Goal: Task Accomplishment & Management: Manage account settings

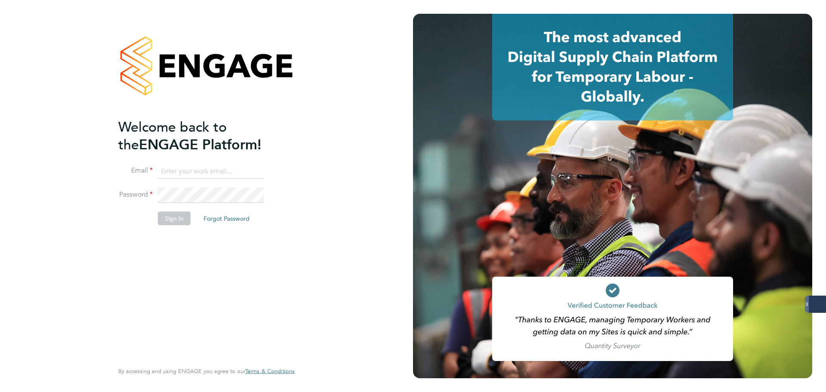
click at [246, 169] on input at bounding box center [211, 170] width 106 height 15
click at [256, 167] on keeper-lock "Open Keeper Popup" at bounding box center [256, 171] width 10 height 10
type input "oliver.jefferson@servicecare.org.uk"
click at [172, 215] on button "Sign In" at bounding box center [174, 219] width 33 height 14
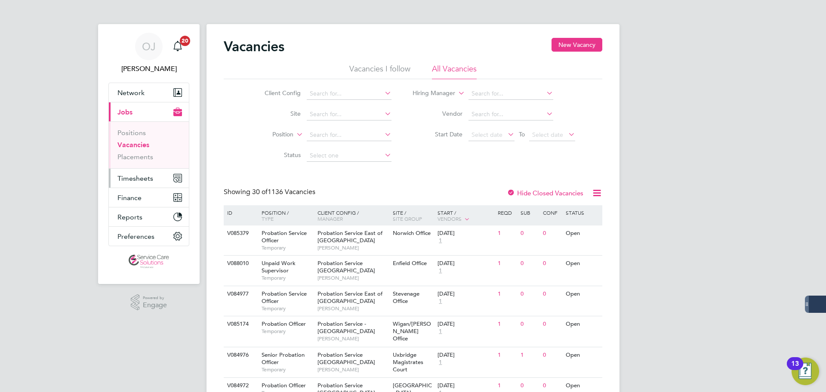
click at [125, 179] on span "Timesheets" at bounding box center [135, 178] width 36 height 8
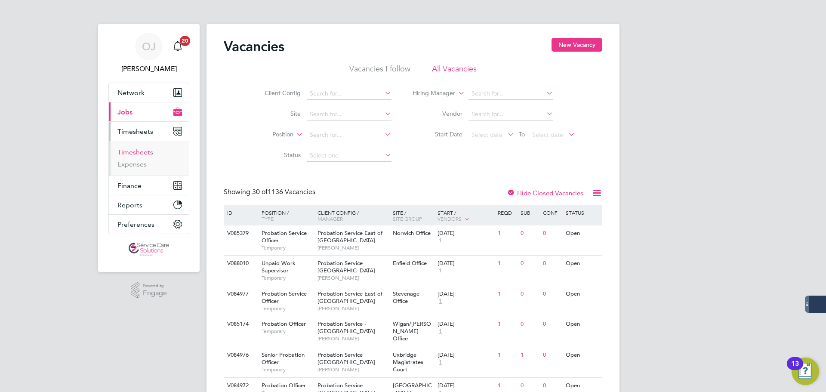
click at [133, 154] on link "Timesheets" at bounding box center [135, 152] width 36 height 8
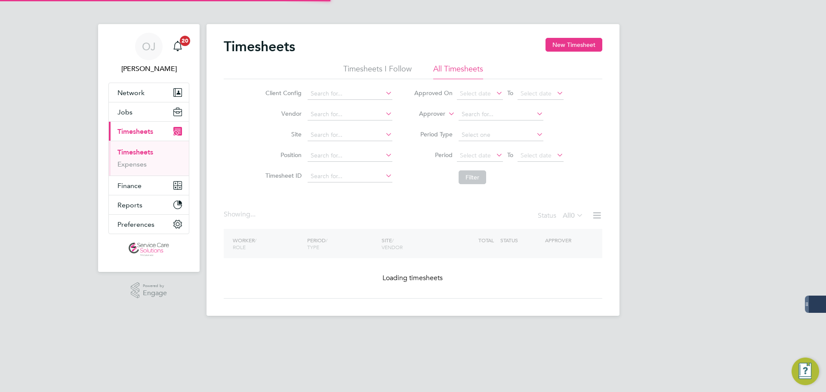
click at [426, 116] on label "Approver" at bounding box center [425, 114] width 39 height 9
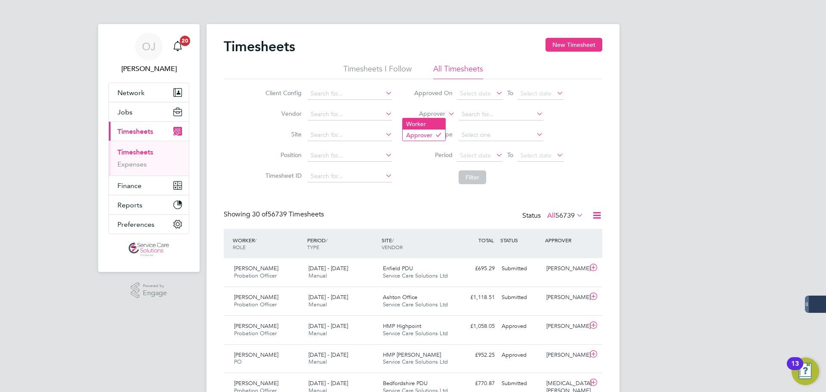
click at [429, 122] on li "Worker" at bounding box center [424, 123] width 43 height 11
click at [471, 119] on input at bounding box center [500, 114] width 85 height 12
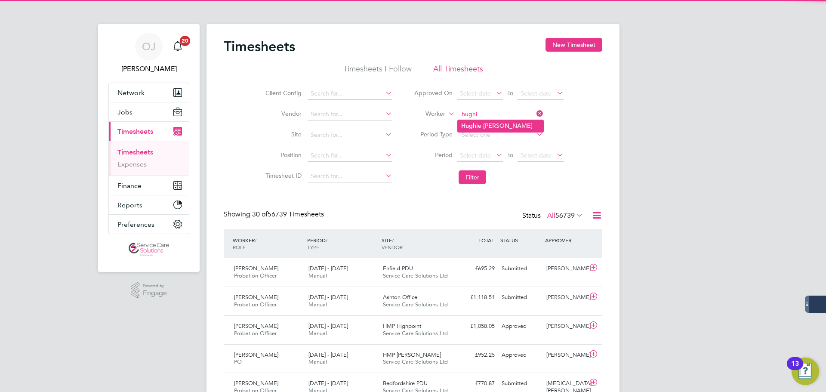
click at [468, 124] on b "Hughi" at bounding box center [469, 125] width 17 height 7
type input "Hughie Solomon"
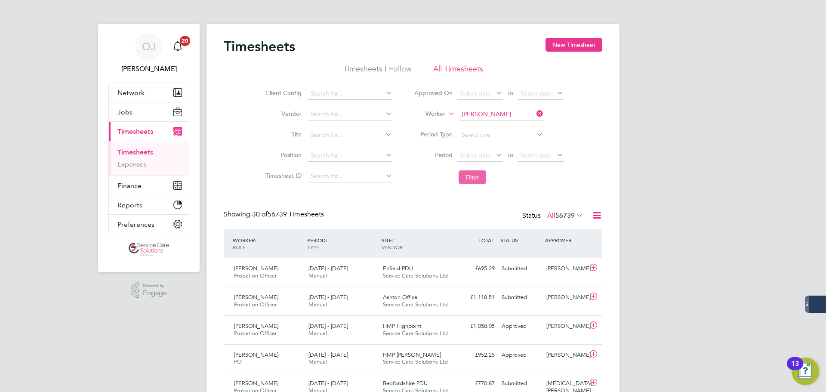
click at [475, 177] on button "Filter" at bounding box center [472, 177] width 28 height 14
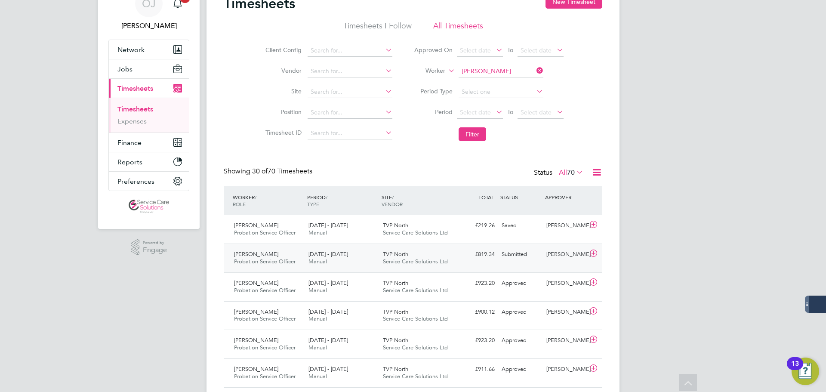
click at [424, 256] on div "TVP North Service Care Solutions Ltd" at bounding box center [416, 258] width 74 height 22
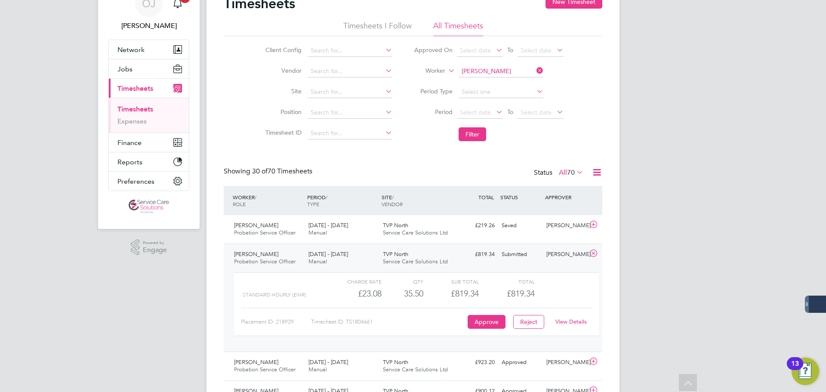
click at [574, 324] on link "View Details" at bounding box center [570, 321] width 31 height 7
click at [143, 104] on ul "Timesheets Expenses" at bounding box center [149, 115] width 80 height 35
click at [142, 105] on link "Timesheets" at bounding box center [135, 109] width 36 height 8
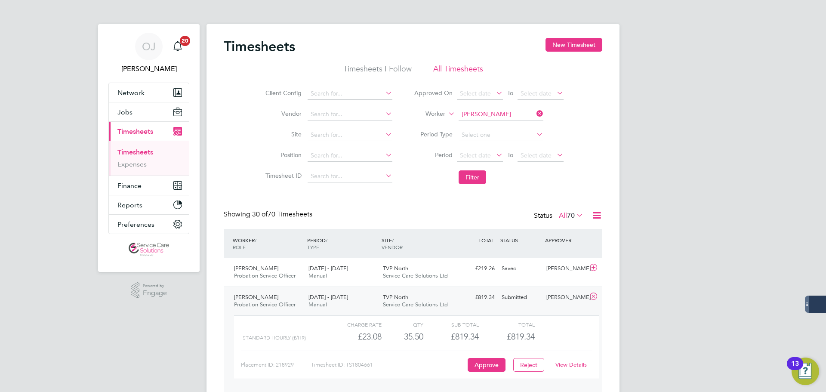
click at [142, 160] on li "Timesheets" at bounding box center [149, 154] width 65 height 12
click at [142, 161] on link "Expenses" at bounding box center [131, 164] width 29 height 8
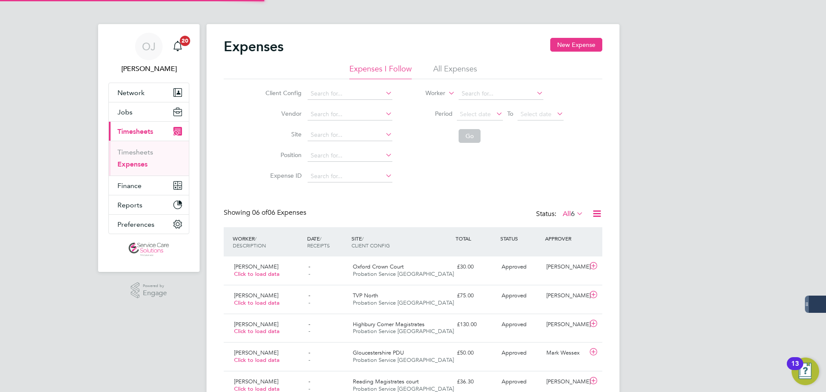
scroll to position [22, 75]
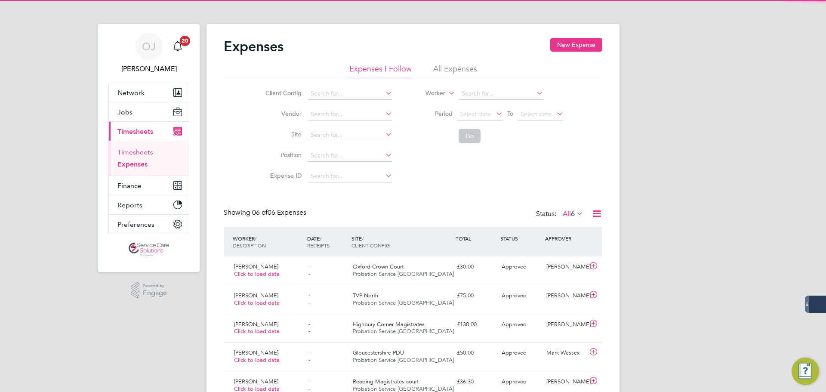
click at [141, 150] on link "Timesheets" at bounding box center [135, 152] width 36 height 8
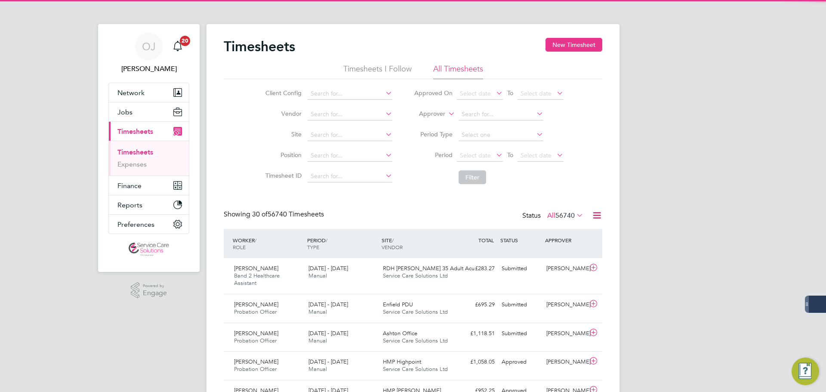
scroll to position [4, 4]
click at [569, 212] on span "56740" at bounding box center [564, 215] width 19 height 9
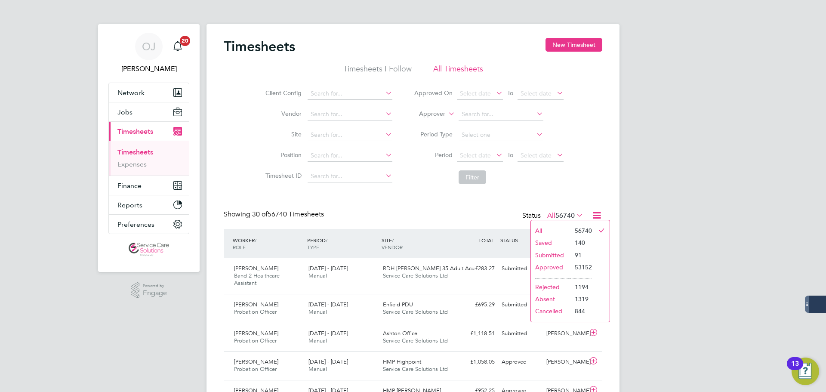
click at [557, 252] on li "Submitted" at bounding box center [551, 255] width 40 height 12
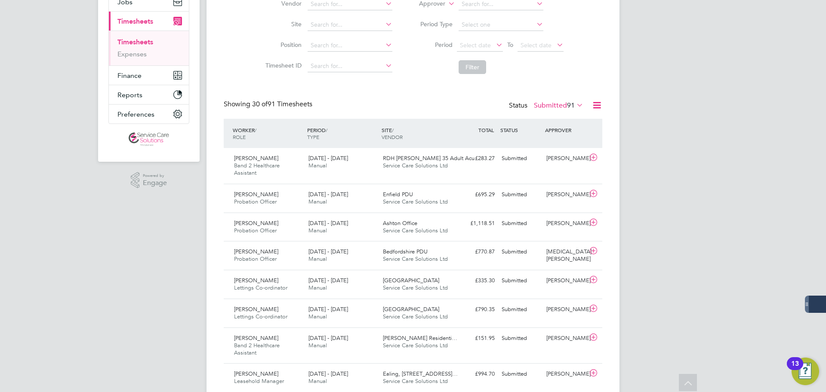
scroll to position [0, 0]
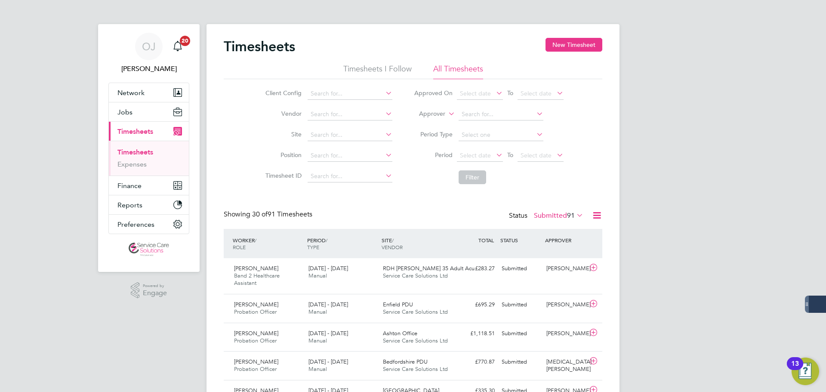
click at [427, 123] on li "Worker" at bounding box center [424, 123] width 43 height 11
click at [500, 116] on input at bounding box center [500, 114] width 85 height 12
click at [494, 145] on li "Aziz Halime" at bounding box center [524, 150] width 133 height 12
type input "Aziz Halime"
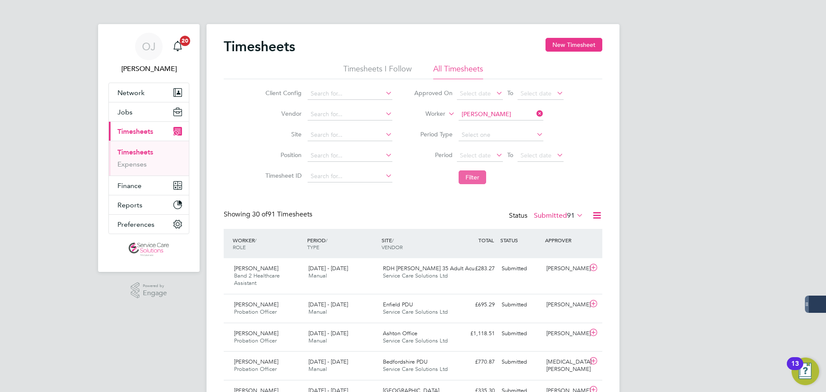
click at [477, 179] on button "Filter" at bounding box center [472, 177] width 28 height 14
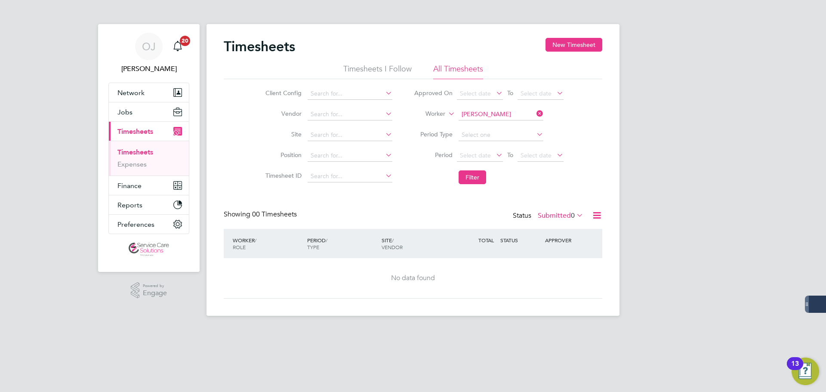
click at [563, 210] on div "Status Submitted 0" at bounding box center [549, 216] width 72 height 12
click at [559, 212] on label "Submitted 0" at bounding box center [561, 215] width 46 height 9
click at [559, 229] on li "All" at bounding box center [556, 231] width 40 height 12
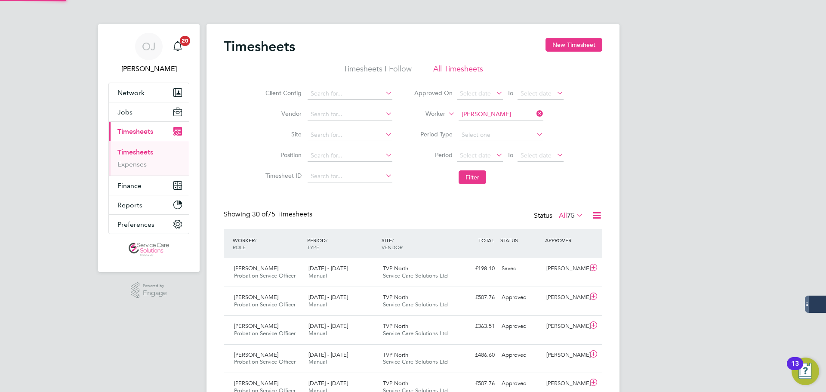
scroll to position [22, 75]
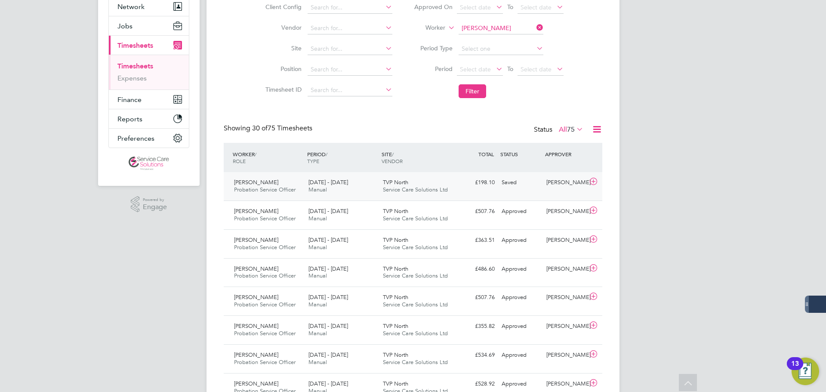
click at [338, 187] on div "25 - 31 Aug 2025 Manual" at bounding box center [342, 186] width 74 height 22
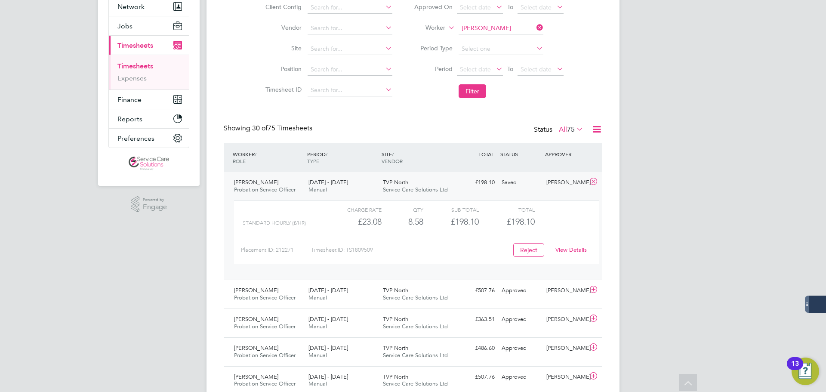
click at [346, 184] on span "[DATE] - [DATE]" at bounding box center [328, 181] width 40 height 7
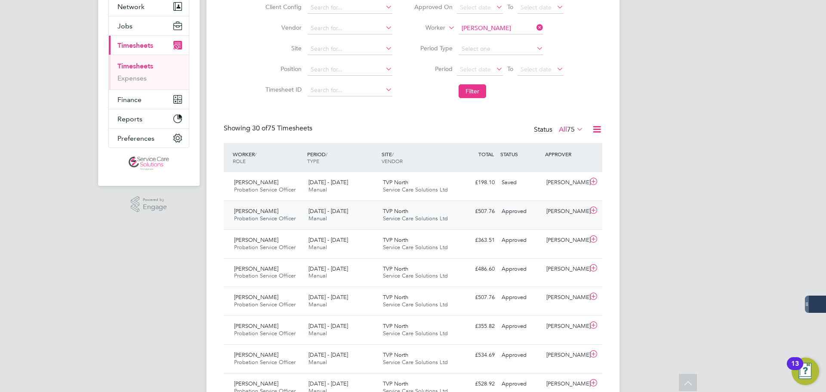
click at [359, 209] on div "[DATE] - [DATE] Manual" at bounding box center [342, 215] width 74 height 22
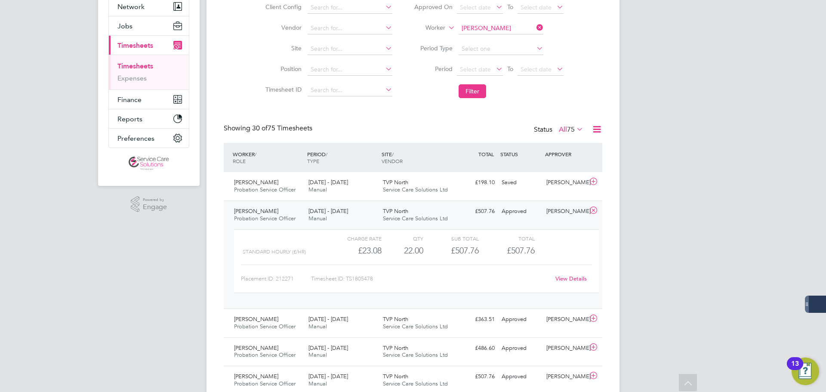
click at [359, 210] on div "[DATE] - [DATE] Manual" at bounding box center [342, 215] width 74 height 22
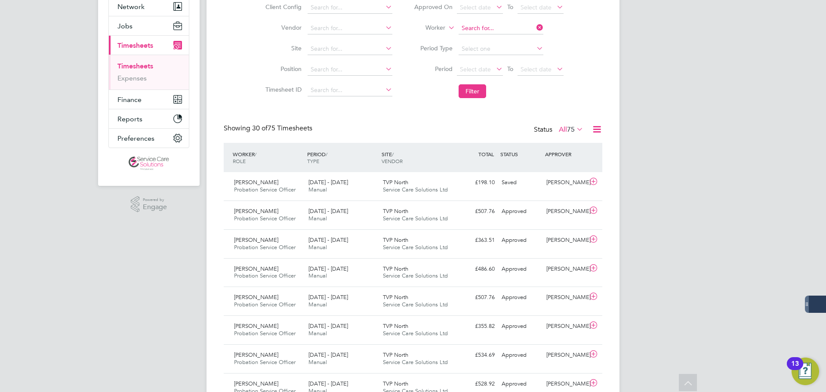
click at [477, 27] on input at bounding box center [500, 28] width 85 height 12
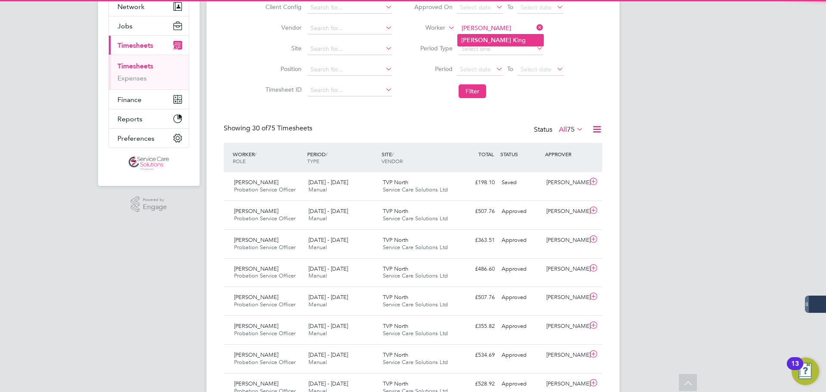
click at [486, 36] on li "Carla K ing" at bounding box center [501, 40] width 86 height 12
type input "Carla King"
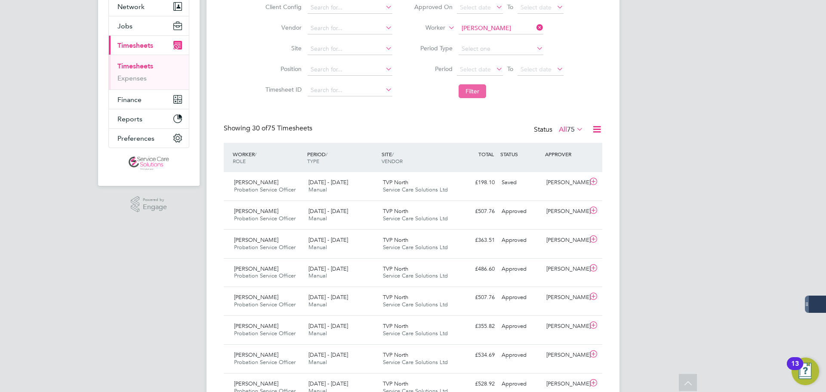
click at [480, 91] on button "Filter" at bounding box center [472, 91] width 28 height 14
click at [359, 212] on div "[DATE] - [DATE] Manual" at bounding box center [342, 215] width 74 height 22
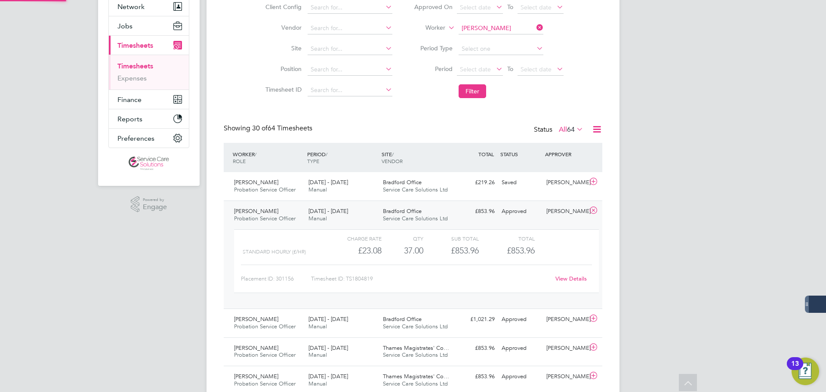
click at [366, 211] on div "[DATE] - [DATE] Manual" at bounding box center [342, 215] width 74 height 22
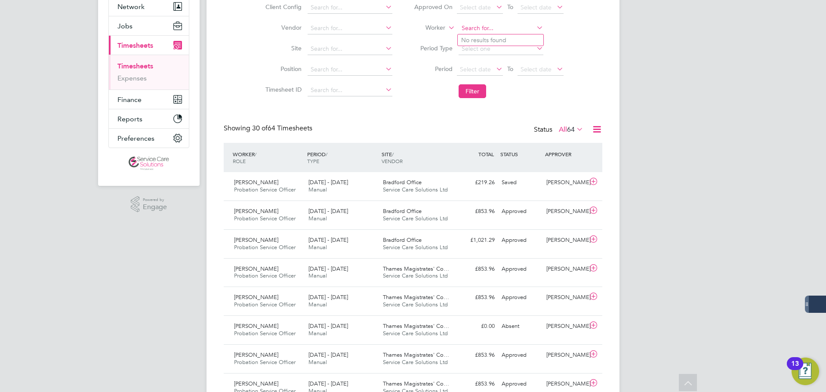
click at [482, 28] on input at bounding box center [500, 28] width 85 height 12
click at [500, 60] on li "Chris topher D 'Aguiar" at bounding box center [523, 64] width 131 height 12
type input "Christopher D'Aguiar"
click at [474, 91] on button "Filter" at bounding box center [472, 91] width 28 height 14
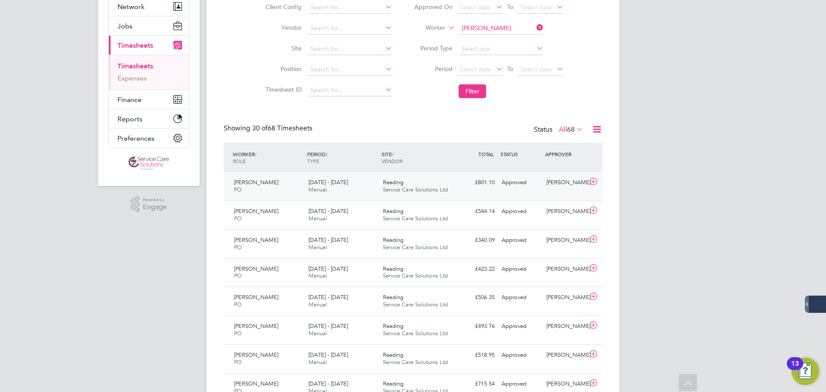
click at [387, 185] on span "Reading" at bounding box center [393, 181] width 21 height 7
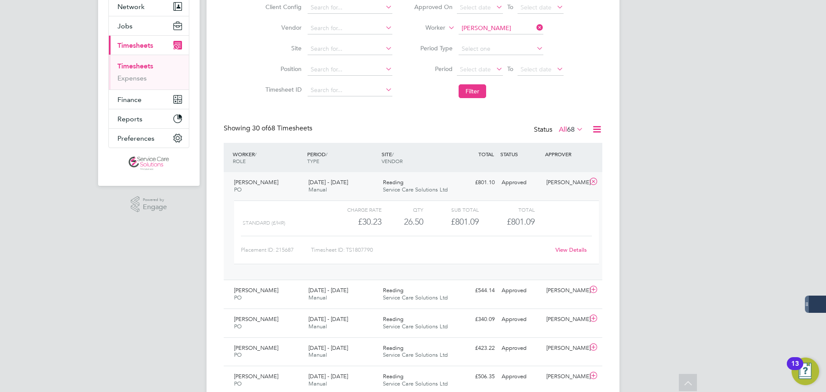
click at [406, 186] on span "Service Care Solutions Ltd" at bounding box center [415, 189] width 65 height 7
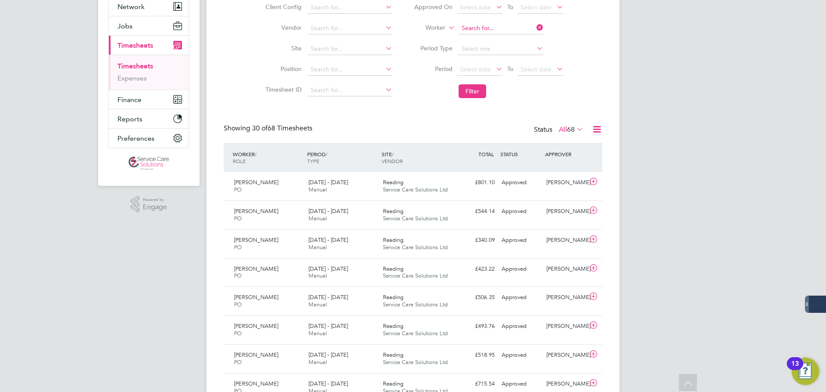
click at [484, 24] on input at bounding box center [500, 28] width 85 height 12
click at [503, 40] on li "Geoffre y Smith" at bounding box center [501, 40] width 86 height 12
type input "Geoffrey Smith"
click at [477, 91] on button "Filter" at bounding box center [472, 91] width 28 height 14
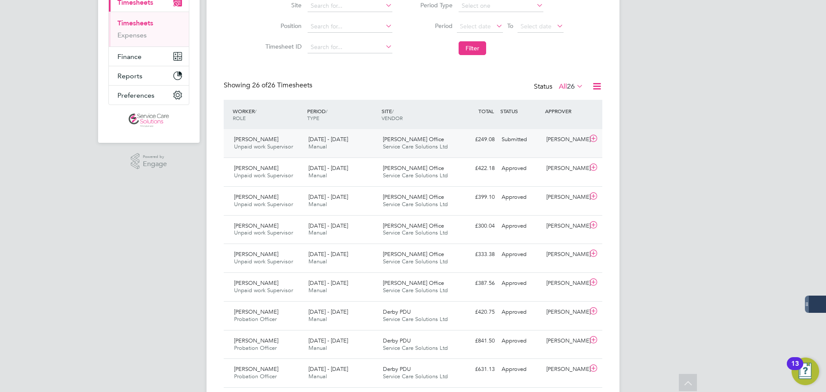
click at [420, 145] on span "Service Care Solutions Ltd" at bounding box center [415, 146] width 65 height 7
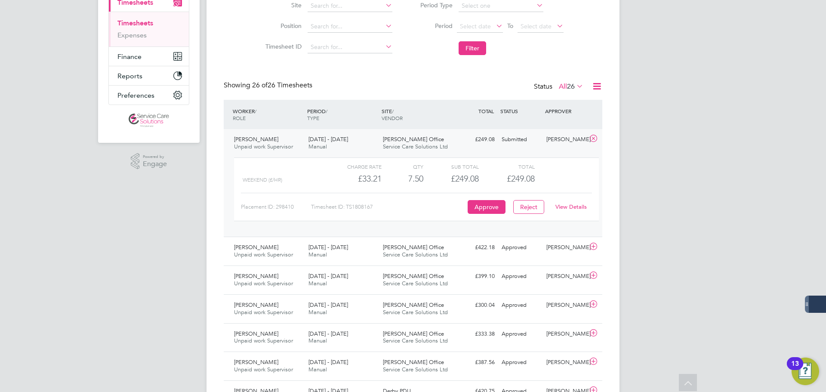
click at [579, 208] on link "View Details" at bounding box center [570, 206] width 31 height 7
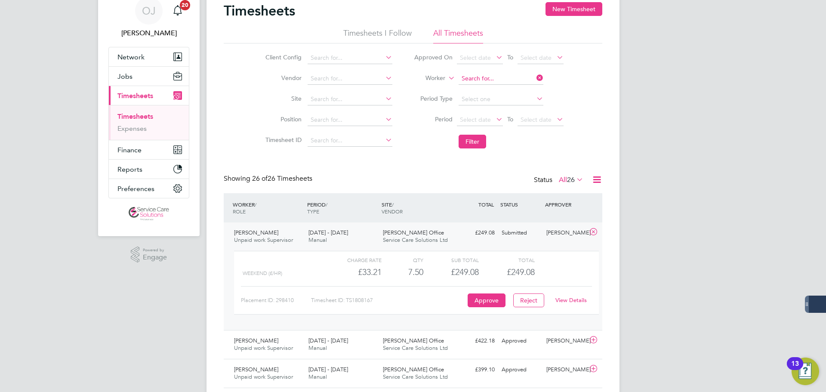
click at [492, 78] on input at bounding box center [500, 79] width 85 height 12
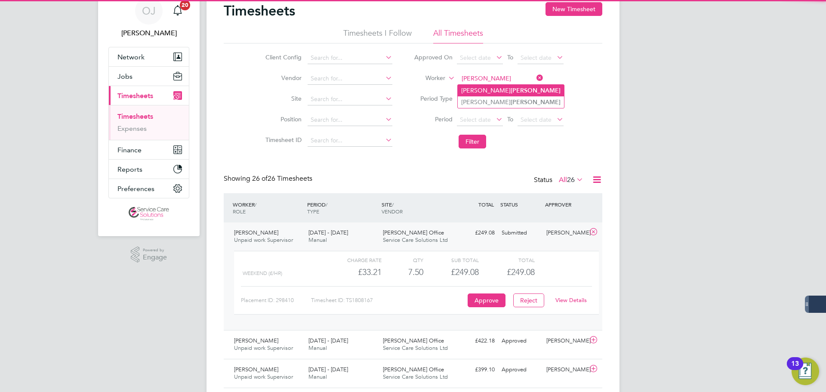
click at [511, 87] on b "Poku" at bounding box center [536, 90] width 50 height 7
type input "[PERSON_NAME]"
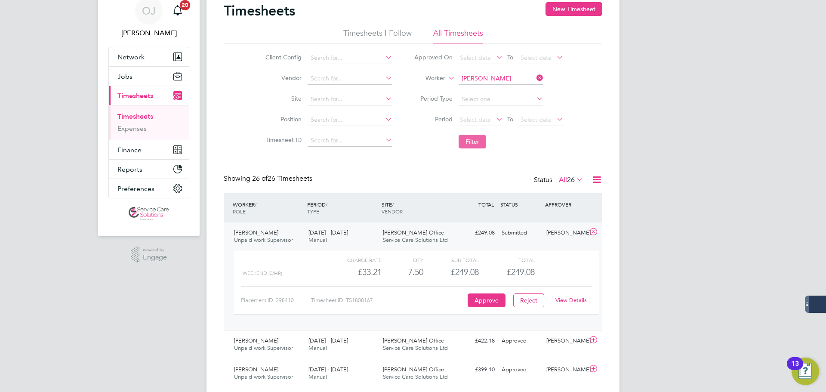
click at [470, 141] on button "Filter" at bounding box center [472, 142] width 28 height 14
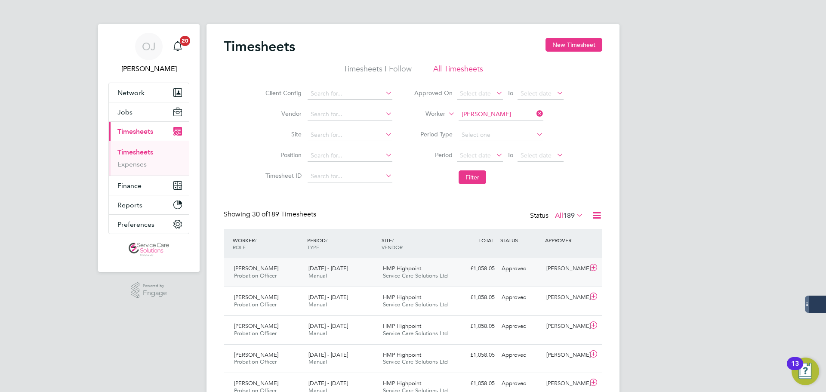
click at [370, 273] on div "[DATE] - [DATE] Manual" at bounding box center [342, 273] width 74 height 22
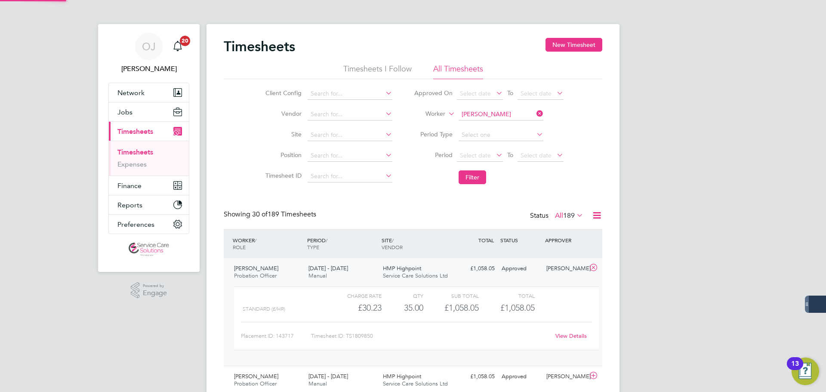
click at [405, 271] on span "HMP Highpoint" at bounding box center [402, 268] width 38 height 7
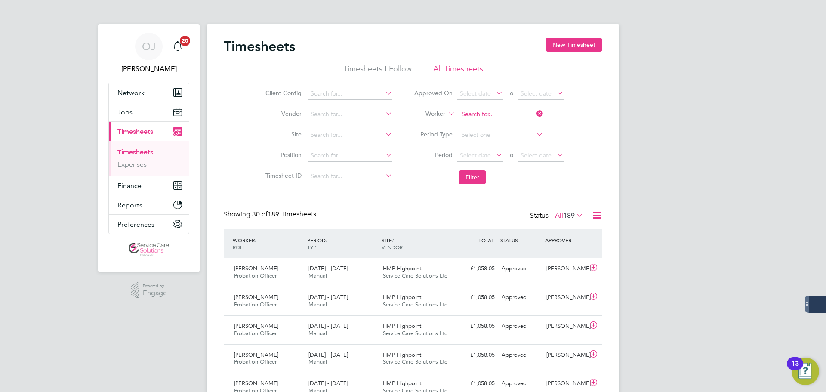
drag, startPoint x: 498, startPoint y: 112, endPoint x: 491, endPoint y: 114, distance: 7.8
click at [498, 112] on input at bounding box center [500, 114] width 85 height 12
click at [511, 127] on b "Mosel" at bounding box center [519, 126] width 17 height 7
type input "Hollie Moseley"
click at [479, 178] on button "Filter" at bounding box center [472, 177] width 28 height 14
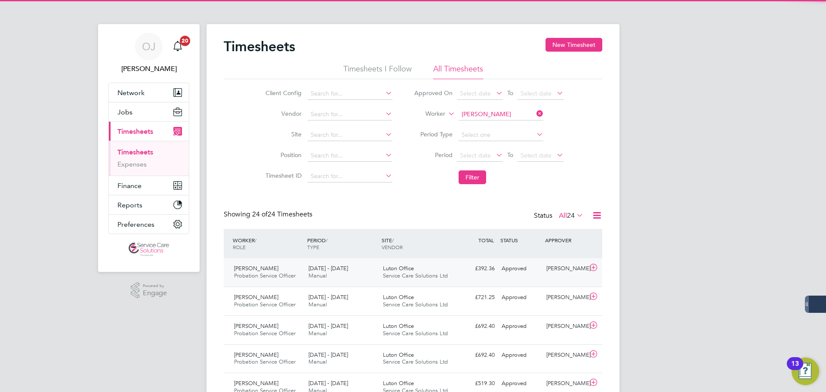
click at [352, 269] on div "[DATE] - [DATE] Manual" at bounding box center [342, 273] width 74 height 22
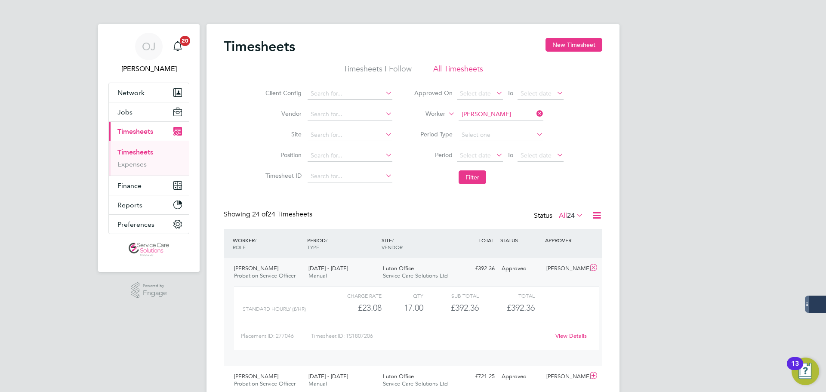
click at [348, 268] on span "[DATE] - [DATE]" at bounding box center [328, 268] width 40 height 7
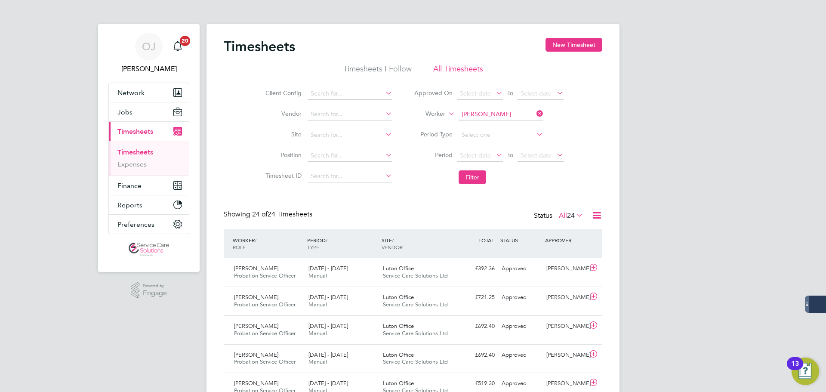
click at [486, 112] on input "Hollie Moseley" at bounding box center [500, 114] width 85 height 12
click at [511, 124] on b "Coomb" at bounding box center [521, 126] width 21 height 7
type input "Holly Coombs"
click at [474, 185] on li "Filter" at bounding box center [488, 177] width 171 height 22
click at [475, 176] on button "Filter" at bounding box center [472, 177] width 28 height 14
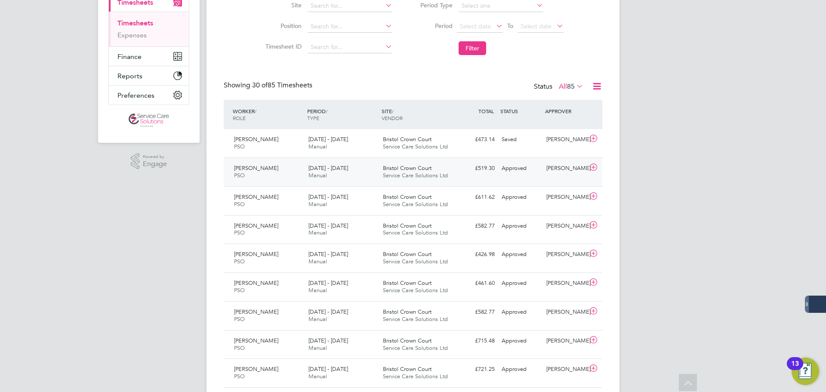
click at [449, 163] on div "Bristol Crown Court Service Care Solutions Ltd" at bounding box center [416, 172] width 74 height 22
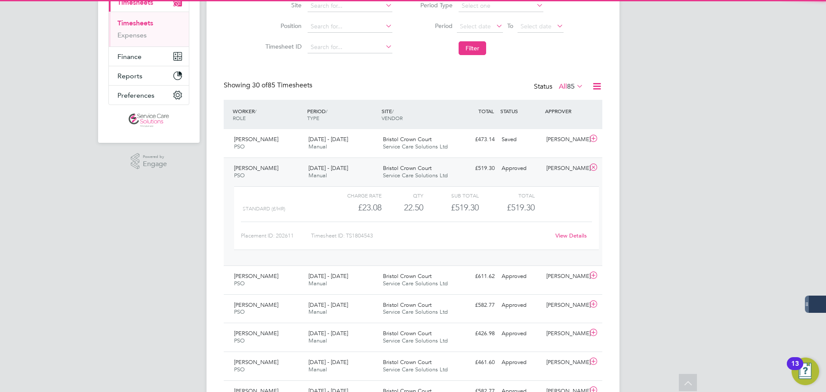
click at [455, 166] on div "£519.30 Approved" at bounding box center [475, 168] width 45 height 14
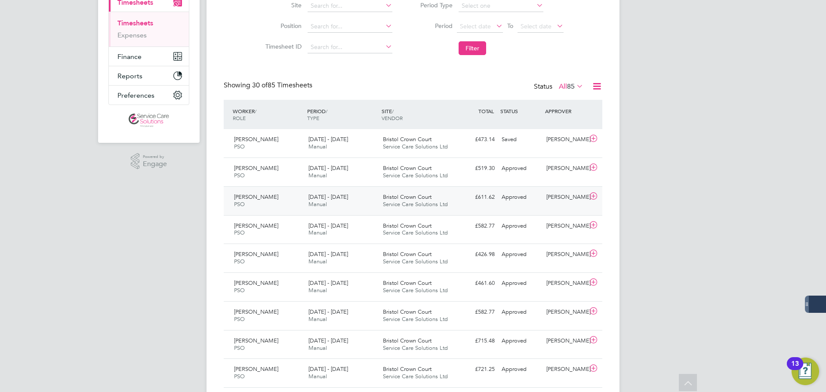
click at [367, 200] on div "11 - 17 Aug 2025 Manual" at bounding box center [342, 201] width 74 height 22
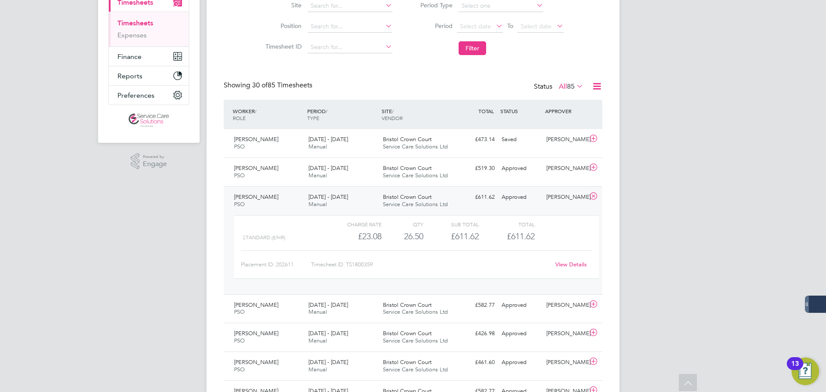
click at [571, 265] on link "View Details" at bounding box center [570, 264] width 31 height 7
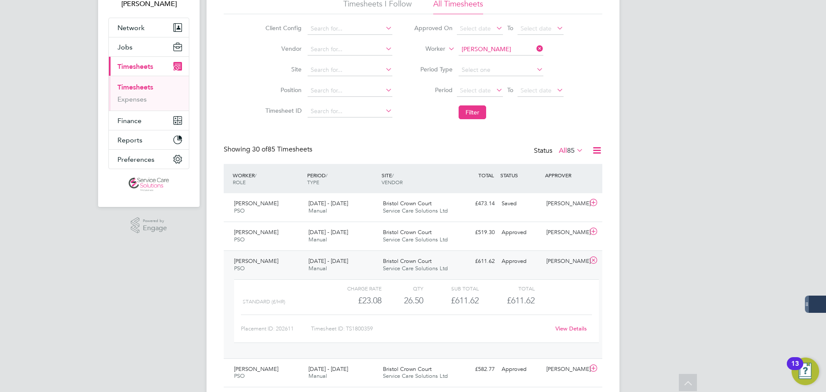
scroll to position [0, 0]
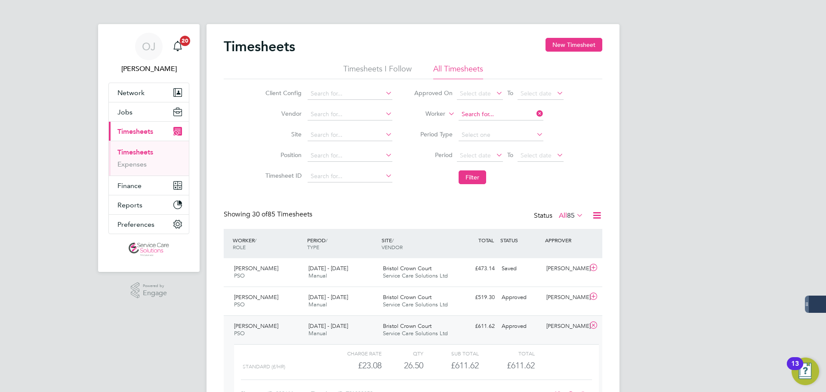
click at [489, 113] on input at bounding box center [500, 114] width 85 height 12
click at [492, 121] on li "Hughi e Solomon" at bounding box center [501, 126] width 86 height 12
type input "Hughie Solomon"
click at [464, 178] on button "Filter" at bounding box center [472, 177] width 28 height 14
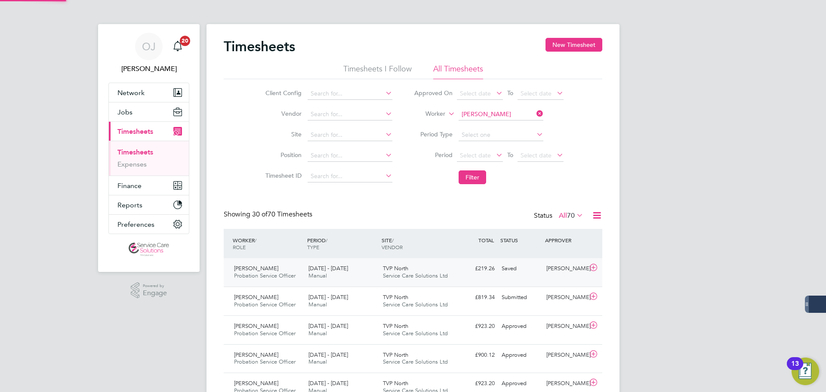
scroll to position [22, 75]
click at [388, 295] on span "TVP North" at bounding box center [395, 296] width 25 height 7
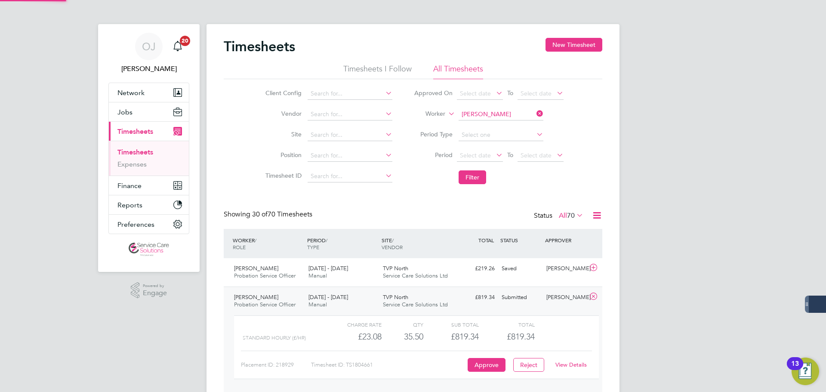
click at [387, 297] on span "TVP North" at bounding box center [395, 296] width 25 height 7
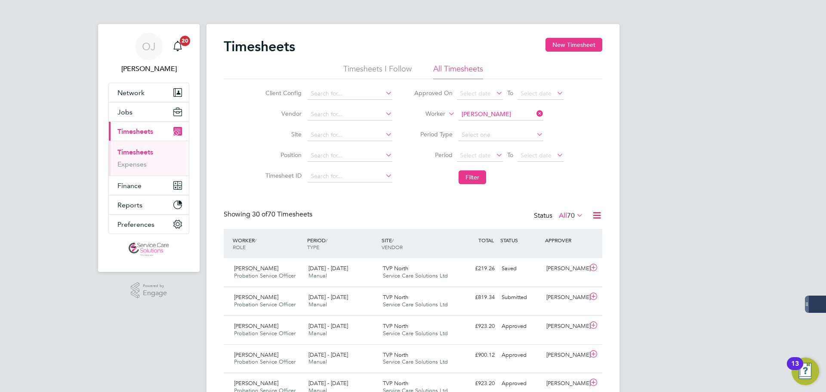
click at [509, 115] on input "Hughie Solomon" at bounding box center [500, 114] width 85 height 12
click at [511, 128] on b "Millard" at bounding box center [536, 126] width 50 height 7
type input "Janet Millard"
click at [477, 187] on li "Filter" at bounding box center [488, 177] width 171 height 22
click at [477, 181] on button "Filter" at bounding box center [472, 177] width 28 height 14
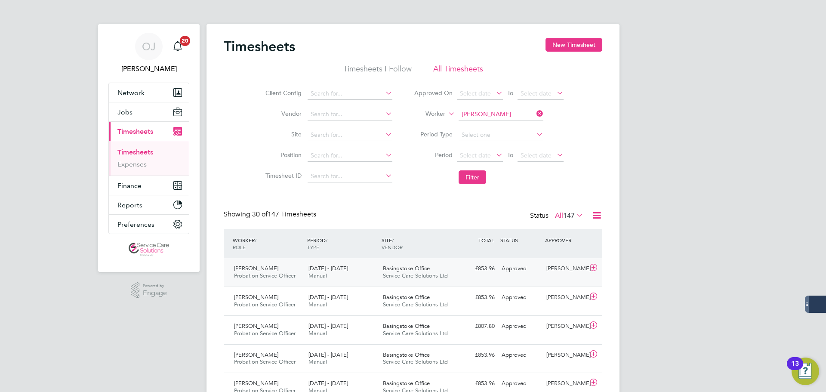
click at [393, 267] on span "Basingstoke Office" at bounding box center [406, 268] width 47 height 7
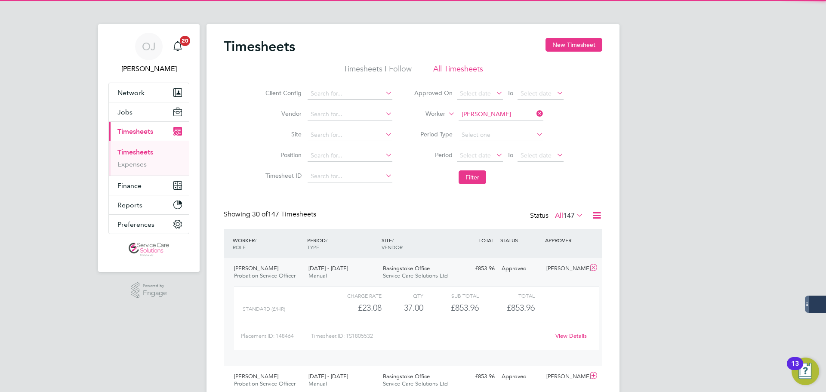
click at [392, 270] on span "Basingstoke Office" at bounding box center [406, 268] width 47 height 7
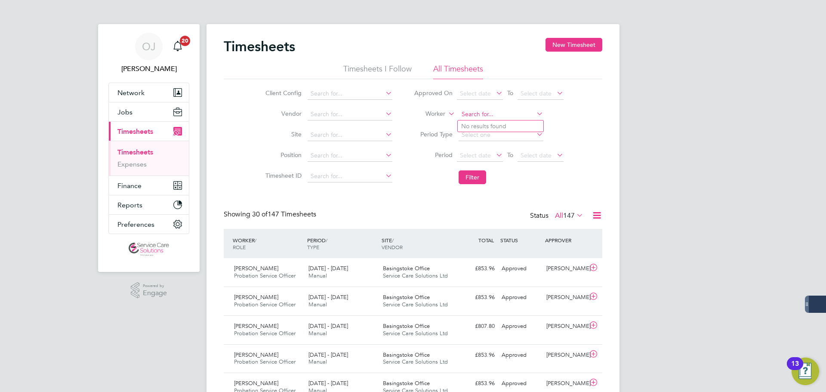
click at [492, 111] on input at bounding box center [500, 114] width 85 height 12
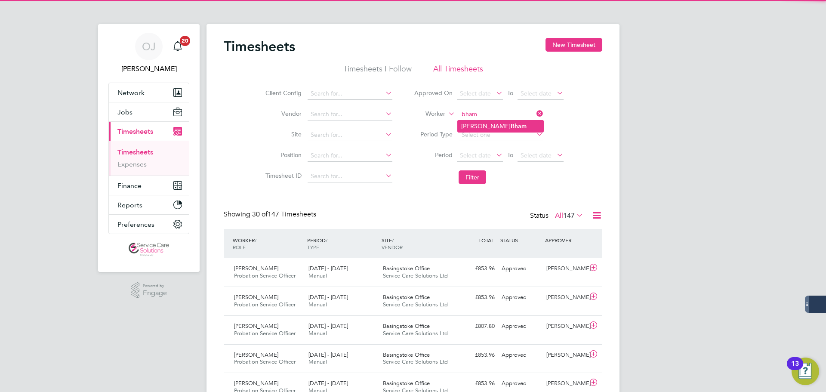
click at [511, 123] on b "Bham" at bounding box center [519, 126] width 16 height 7
type input "[PERSON_NAME]"
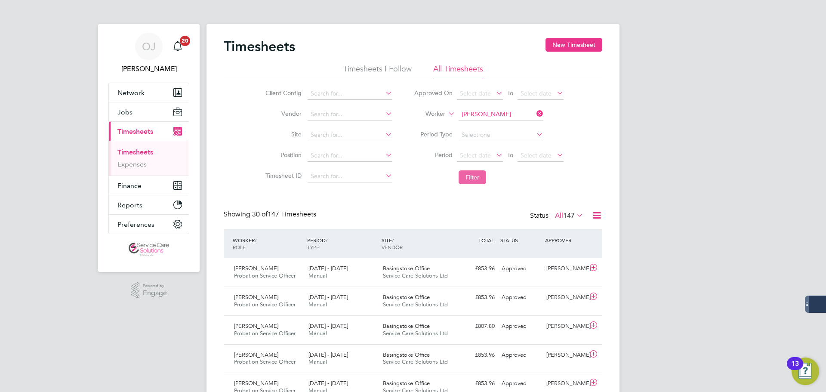
click at [475, 177] on button "Filter" at bounding box center [472, 177] width 28 height 14
click at [354, 295] on div "11 - 17 Aug 2025 Manual" at bounding box center [342, 301] width 74 height 22
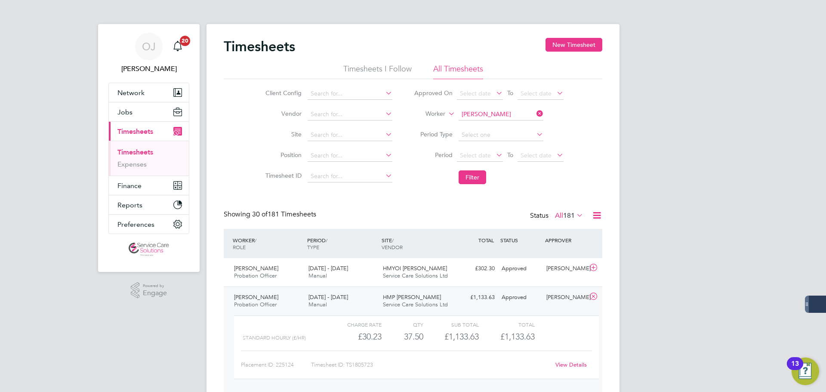
click at [570, 365] on link "View Details" at bounding box center [570, 364] width 31 height 7
click at [504, 115] on input at bounding box center [500, 114] width 85 height 12
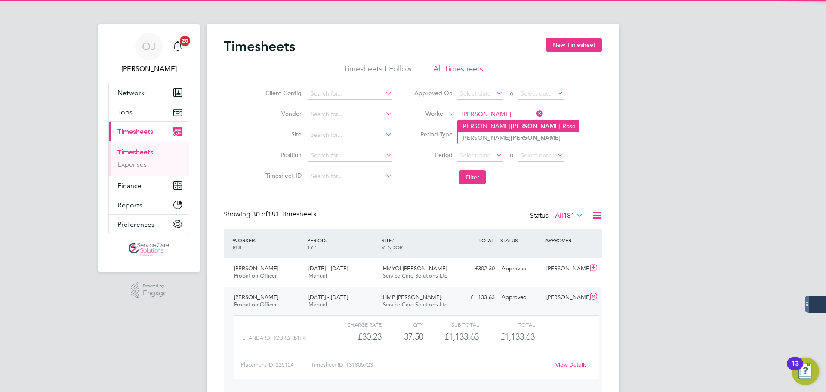
click at [505, 129] on li "Joseph Golding -Rose" at bounding box center [518, 126] width 121 height 12
type input "[PERSON_NAME]"
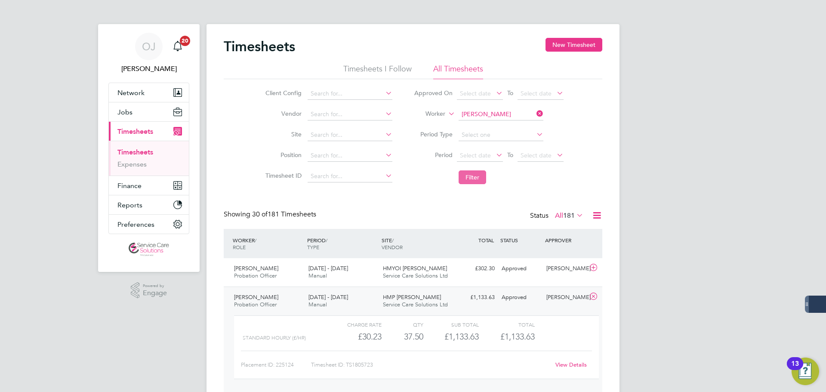
click at [480, 184] on button "Filter" at bounding box center [472, 177] width 28 height 14
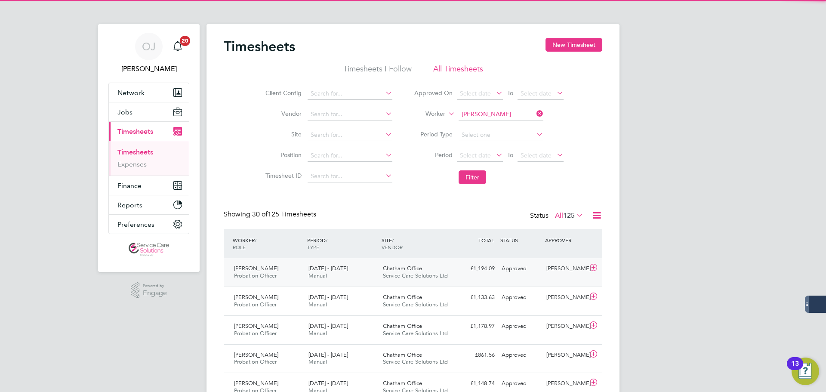
click at [378, 275] on div "[DATE] - [DATE] Manual" at bounding box center [342, 273] width 74 height 22
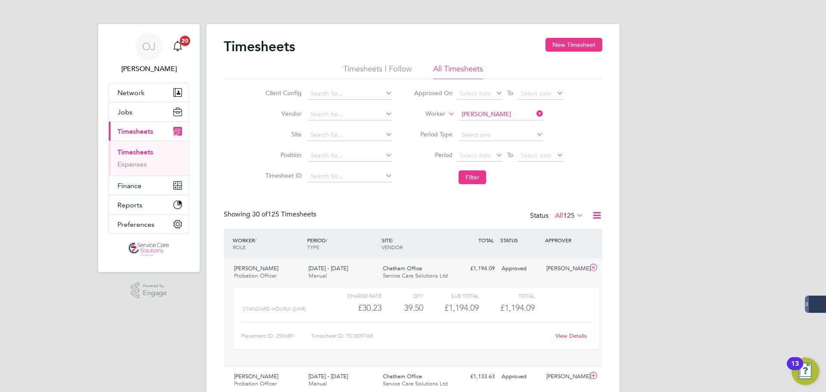
click at [390, 268] on span "Chatham Office" at bounding box center [402, 268] width 39 height 7
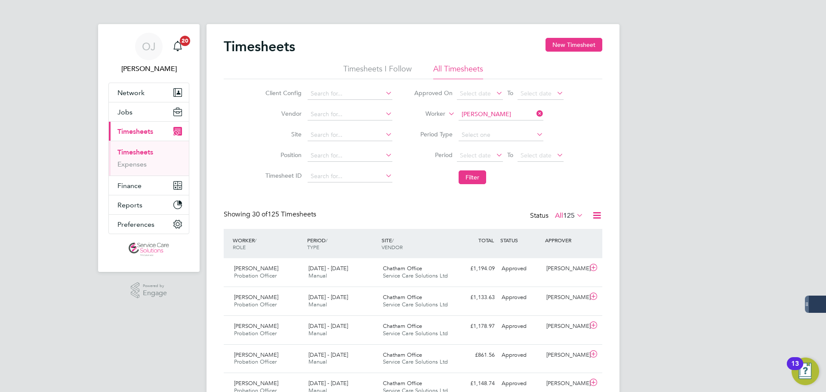
click at [495, 119] on input "[PERSON_NAME]" at bounding box center [500, 114] width 85 height 12
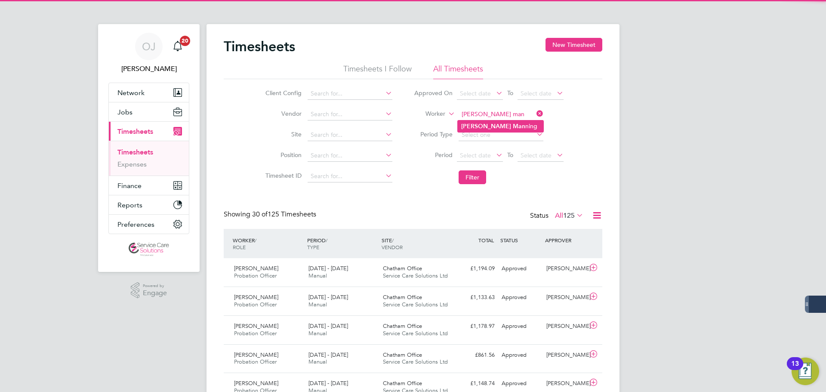
click at [494, 125] on li "Kelly Man ning" at bounding box center [501, 126] width 86 height 12
type input "Kelly Manning"
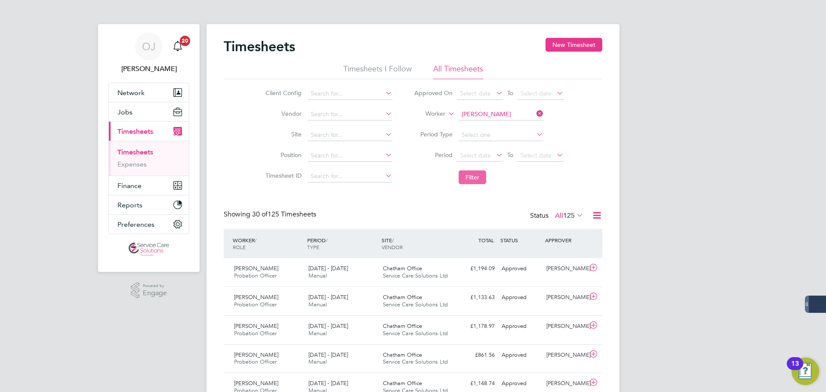
click at [474, 177] on button "Filter" at bounding box center [472, 177] width 28 height 14
click at [343, 271] on span "[DATE] - [DATE]" at bounding box center [328, 268] width 40 height 7
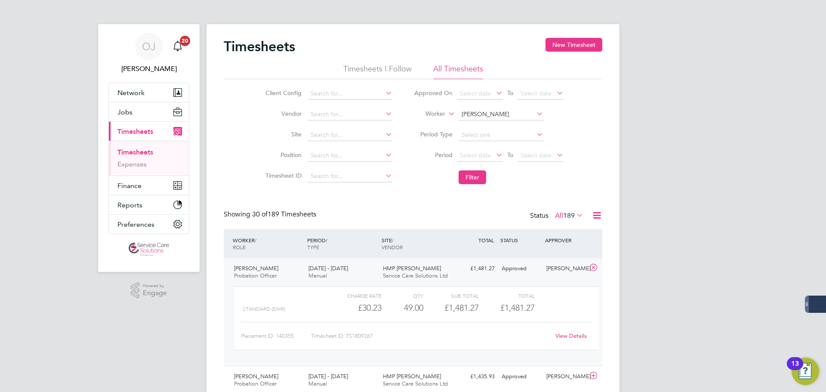
click at [483, 112] on input "Kelly Manning" at bounding box center [500, 114] width 85 height 12
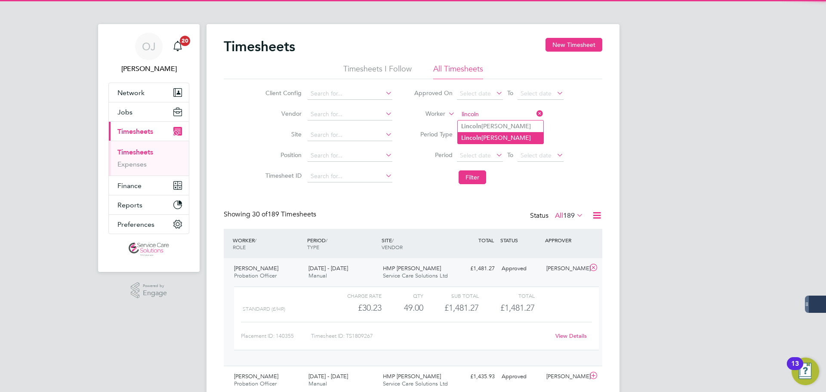
click at [494, 135] on li "Lincoln Alleyne" at bounding box center [501, 138] width 86 height 12
type input "Lincoln Alleyne"
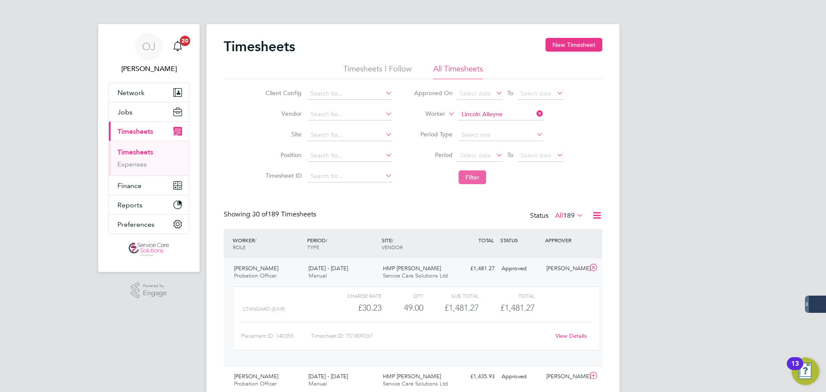
click at [477, 179] on button "Filter" at bounding box center [472, 177] width 28 height 14
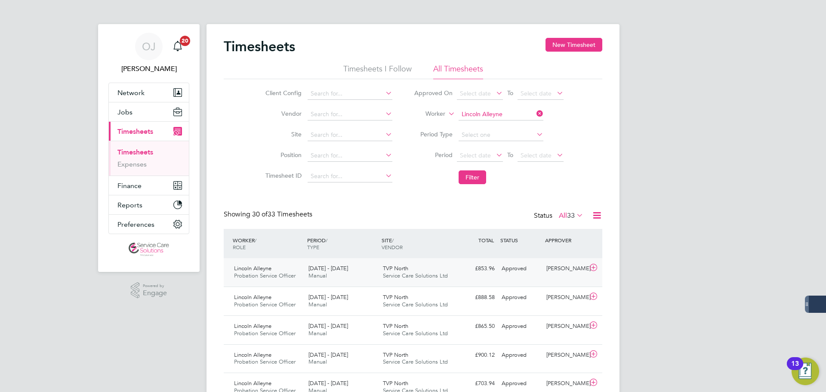
click at [354, 270] on div "[DATE] - [DATE] Manual" at bounding box center [342, 273] width 74 height 22
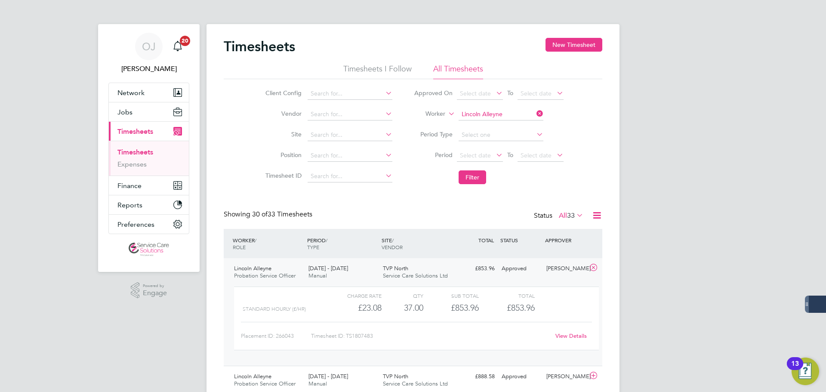
click at [354, 270] on div "[DATE] - [DATE] Manual" at bounding box center [342, 273] width 74 height 22
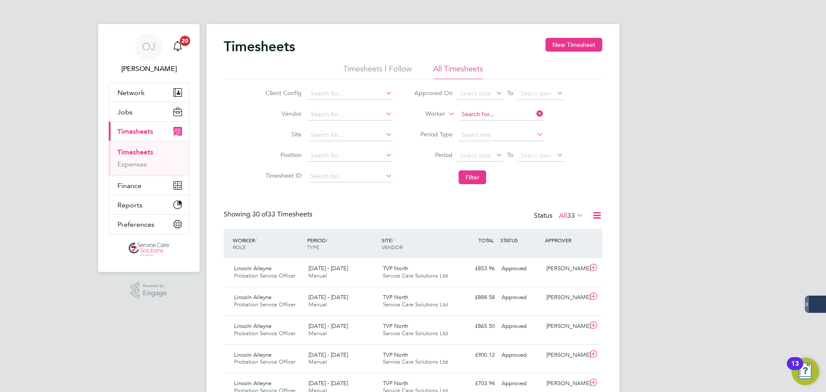
click at [498, 114] on input at bounding box center [500, 114] width 85 height 12
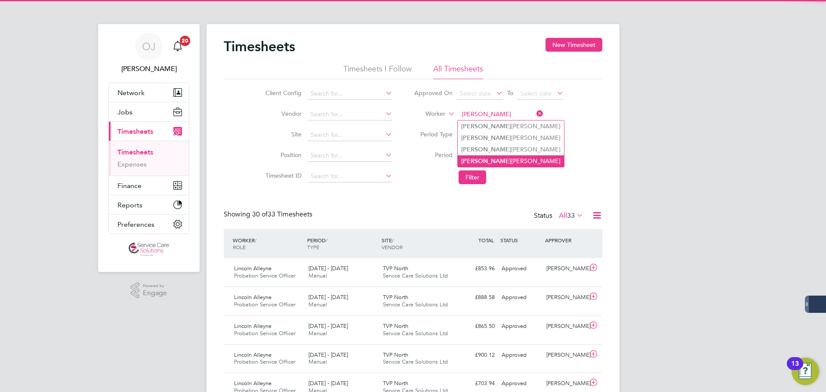
click at [496, 159] on li "Lorraine Kane" at bounding box center [511, 161] width 106 height 12
type input "Lorraine Kane"
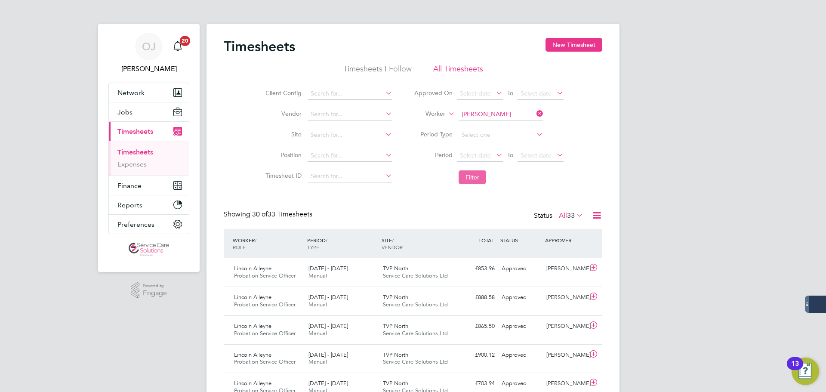
click at [478, 175] on button "Filter" at bounding box center [472, 177] width 28 height 14
click at [492, 113] on input at bounding box center [500, 114] width 85 height 12
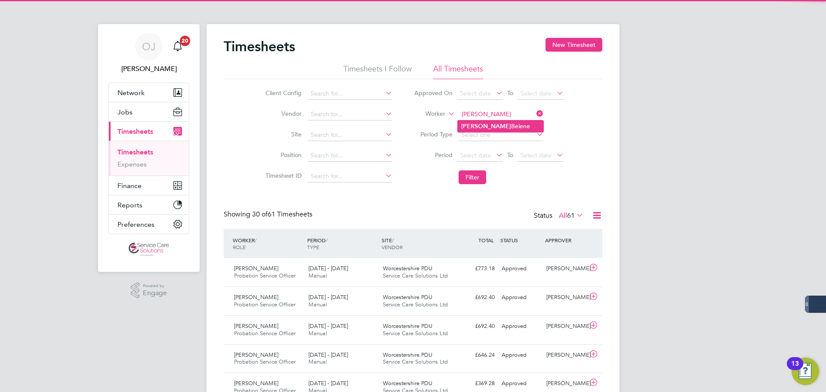
click at [498, 125] on li "Mebrat Beiene" at bounding box center [501, 126] width 86 height 12
type input "Mebrat Beiene"
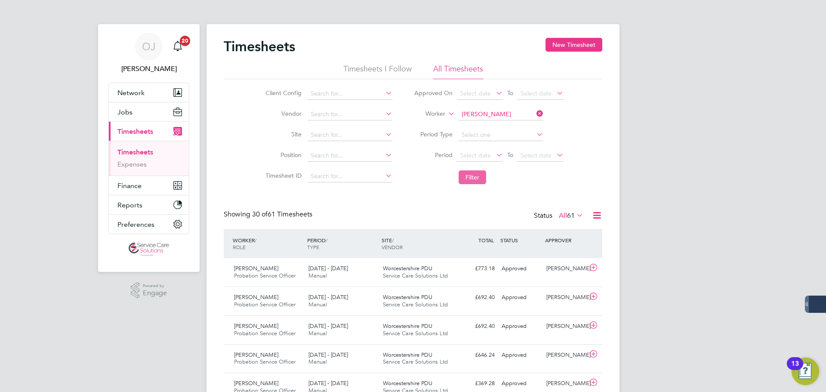
click at [472, 178] on button "Filter" at bounding box center [472, 177] width 28 height 14
click at [494, 110] on input at bounding box center [500, 114] width 85 height 12
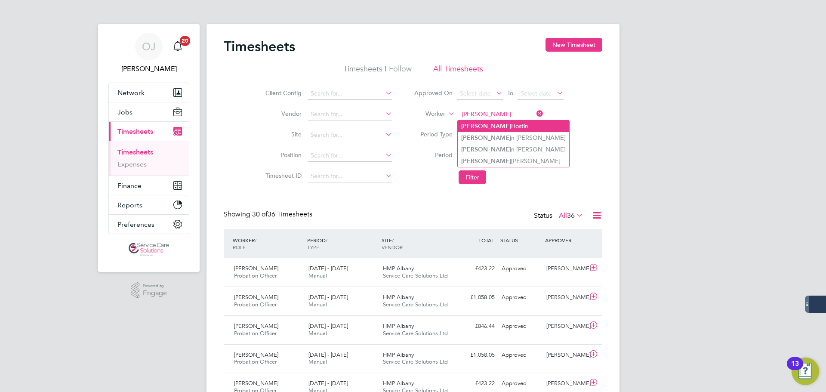
click at [485, 122] on li "Norma Hostin" at bounding box center [513, 126] width 111 height 12
type input "[PERSON_NAME]"
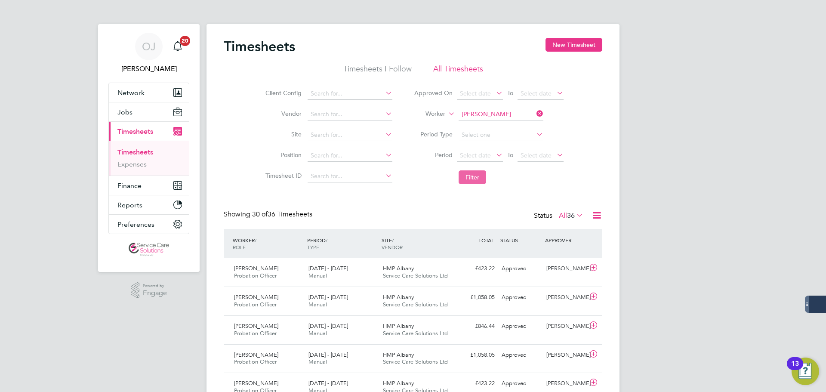
click at [473, 178] on button "Filter" at bounding box center [472, 177] width 28 height 14
click at [567, 44] on button "New Timesheet" at bounding box center [573, 45] width 57 height 14
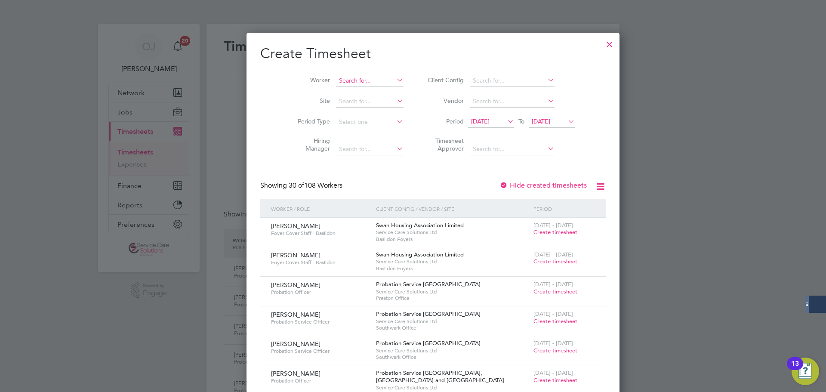
click at [345, 81] on input at bounding box center [370, 81] width 68 height 12
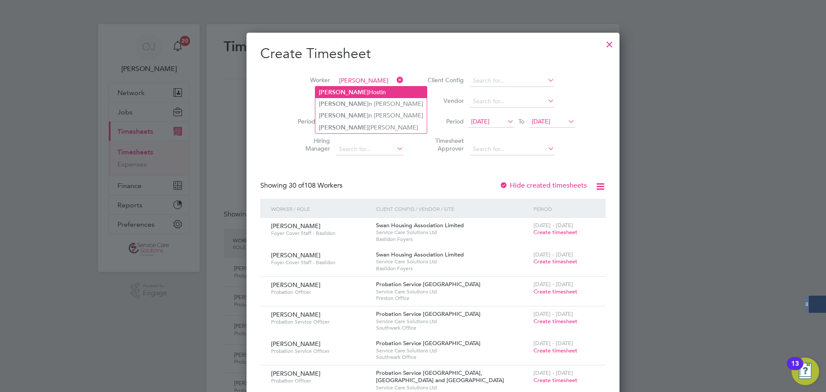
click at [358, 92] on li "Norma Hostin" at bounding box center [370, 92] width 111 height 12
type input "[PERSON_NAME]"
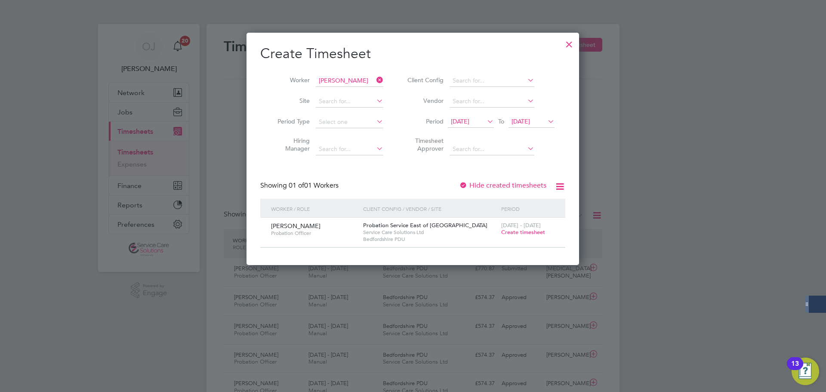
click at [532, 229] on span "Create timesheet" at bounding box center [523, 231] width 44 height 7
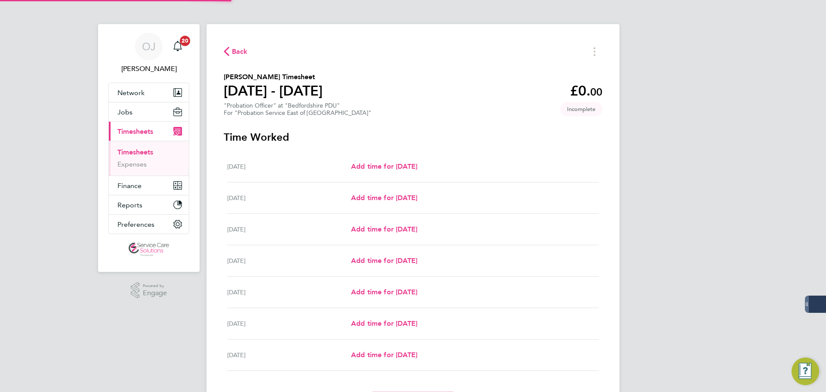
click at [593, 59] on div "Back Norma Hostin's Timesheet 11 - 17 Aug 2025 £0. 00 "Probation Officer" at "B…" at bounding box center [412, 228] width 413 height 409
click at [593, 50] on button "Timesheets Menu" at bounding box center [594, 51] width 15 height 13
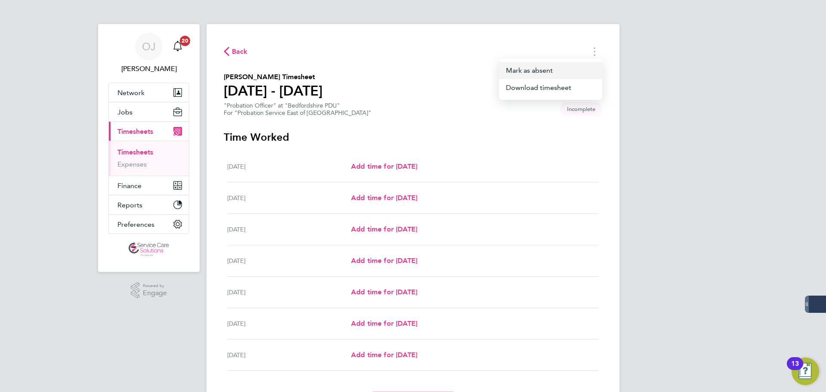
click at [539, 69] on button "Mark as absent" at bounding box center [550, 70] width 103 height 17
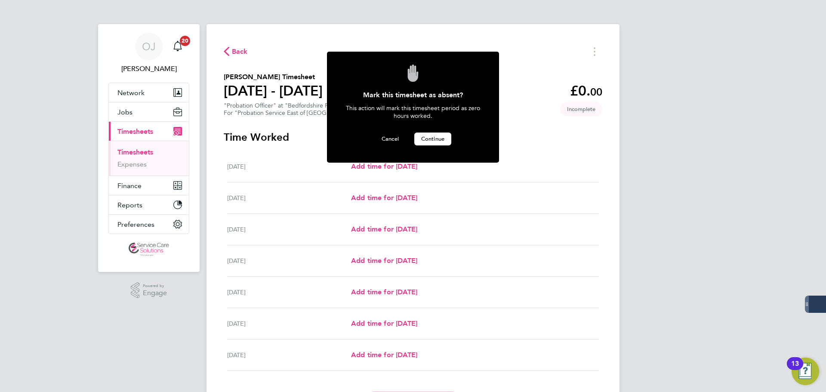
click at [430, 139] on span "Continue" at bounding box center [432, 138] width 23 height 7
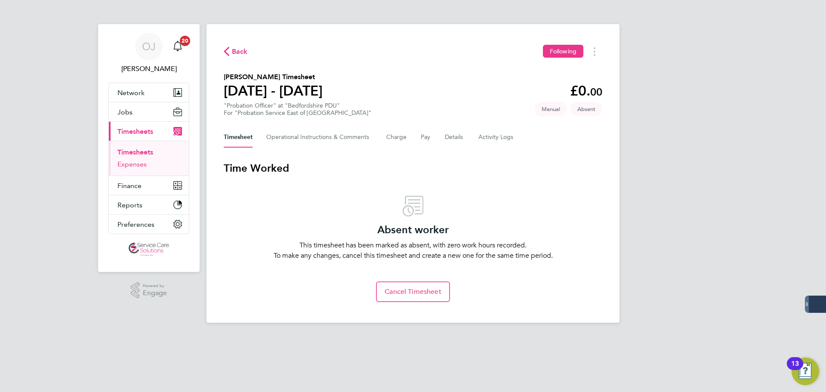
click at [135, 161] on link "Expenses" at bounding box center [131, 164] width 29 height 8
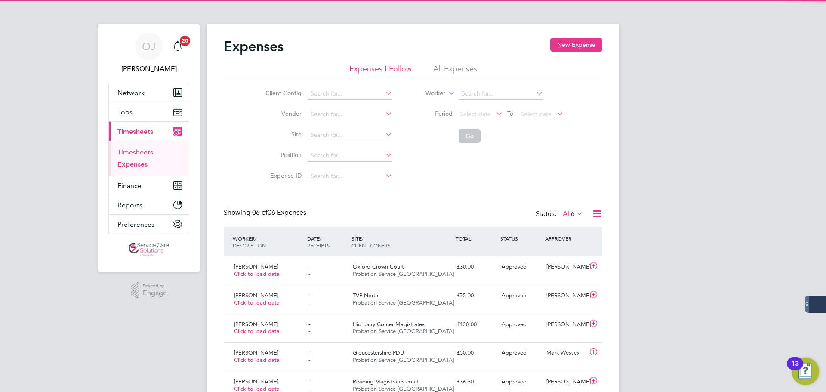
click at [140, 151] on link "Timesheets" at bounding box center [135, 152] width 36 height 8
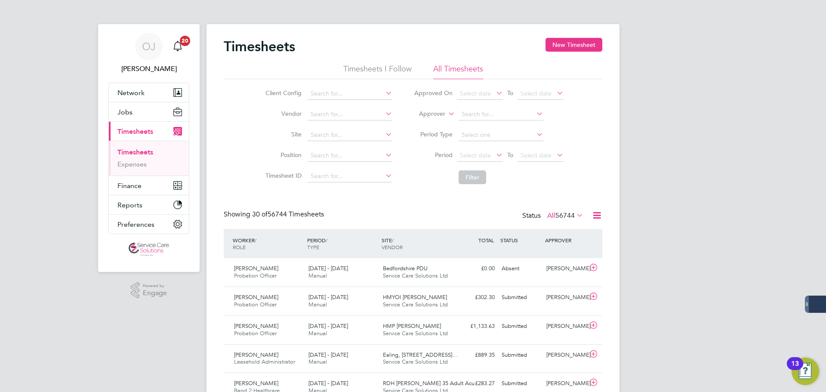
click at [432, 113] on label "Approver" at bounding box center [425, 114] width 39 height 9
click at [429, 124] on li "Worker" at bounding box center [424, 123] width 43 height 11
click at [492, 108] on input at bounding box center [500, 114] width 85 height 12
click at [495, 125] on li "Mebrat Beiene" at bounding box center [501, 126] width 86 height 12
type input "Mebrat Beiene"
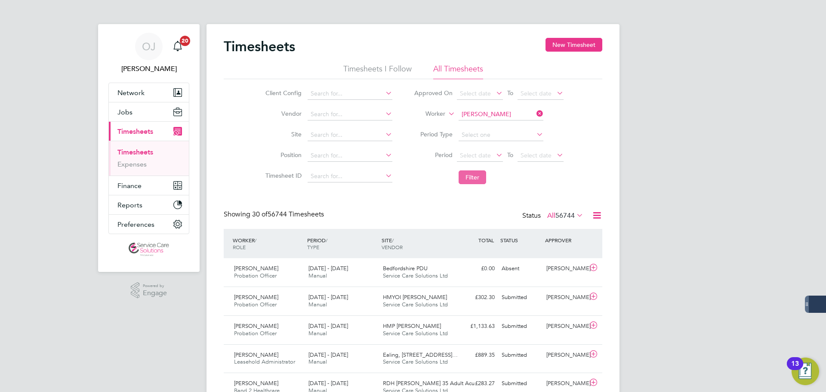
click at [472, 172] on button "Filter" at bounding box center [472, 177] width 28 height 14
click at [502, 114] on input at bounding box center [500, 114] width 85 height 12
click at [482, 122] on li "Michelle Hamkalo" at bounding box center [501, 126] width 86 height 12
type input "Michelle Hamkalo"
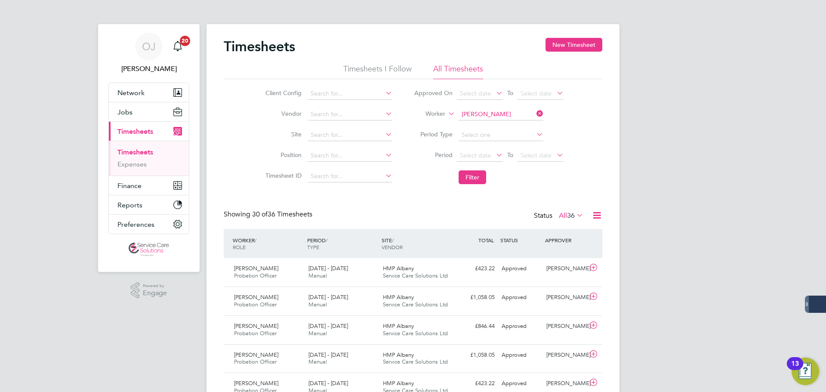
click at [488, 171] on li "Filter" at bounding box center [488, 177] width 171 height 22
click at [471, 175] on button "Filter" at bounding box center [472, 177] width 28 height 14
click at [494, 110] on input at bounding box center [500, 114] width 85 height 12
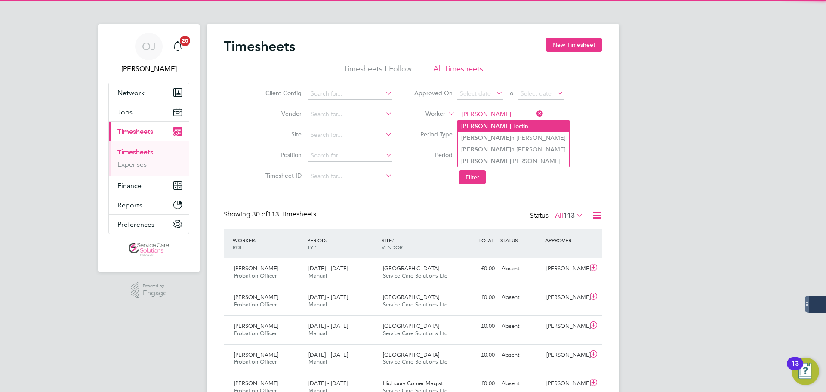
click at [503, 126] on li "Norma Hostin" at bounding box center [513, 126] width 111 height 12
type input "[PERSON_NAME]"
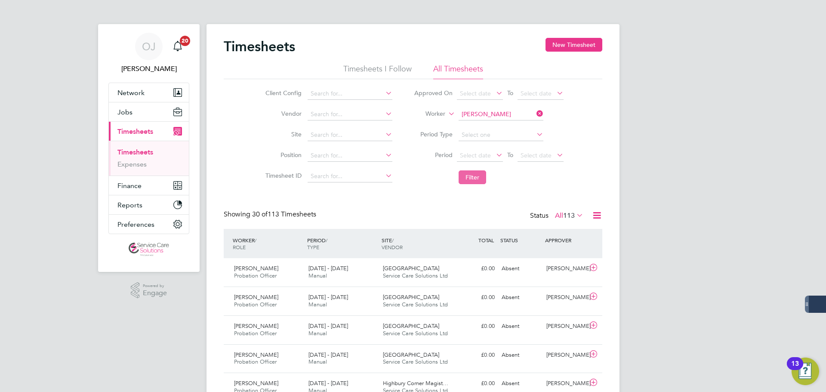
click at [477, 179] on button "Filter" at bounding box center [472, 177] width 28 height 14
click at [403, 296] on span "Bedfordshire PDU" at bounding box center [405, 296] width 45 height 7
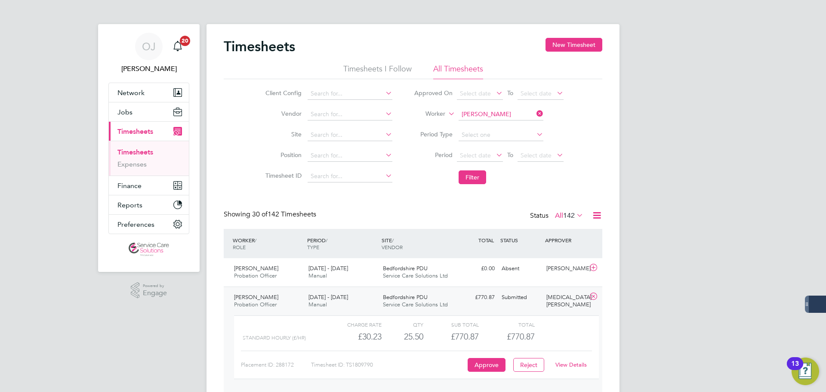
click at [403, 296] on span "Bedfordshire PDU" at bounding box center [405, 296] width 45 height 7
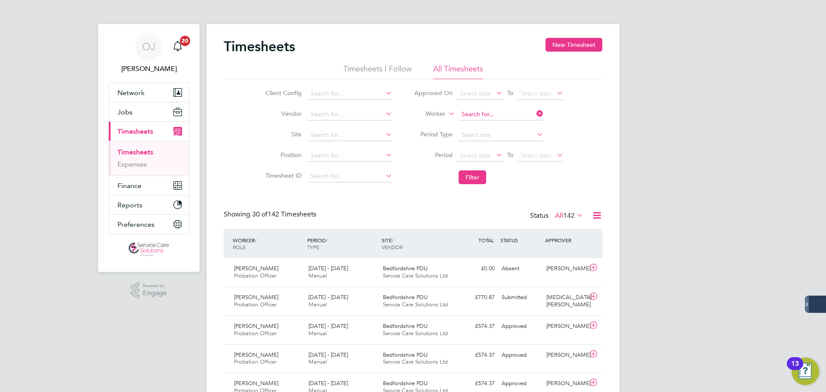
click at [483, 115] on input at bounding box center [500, 114] width 85 height 12
click at [513, 125] on b "Jon" at bounding box center [538, 126] width 50 height 7
type input "Steve Jones"
click at [481, 175] on button "Filter" at bounding box center [472, 177] width 28 height 14
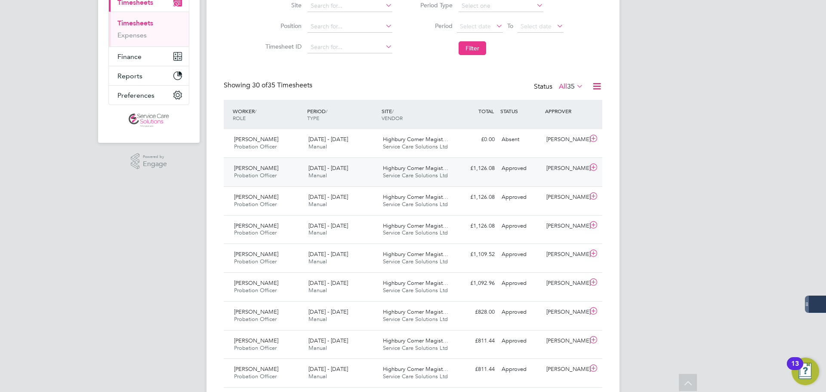
click at [368, 172] on div "11 - 17 Aug 2025 Manual" at bounding box center [342, 172] width 74 height 22
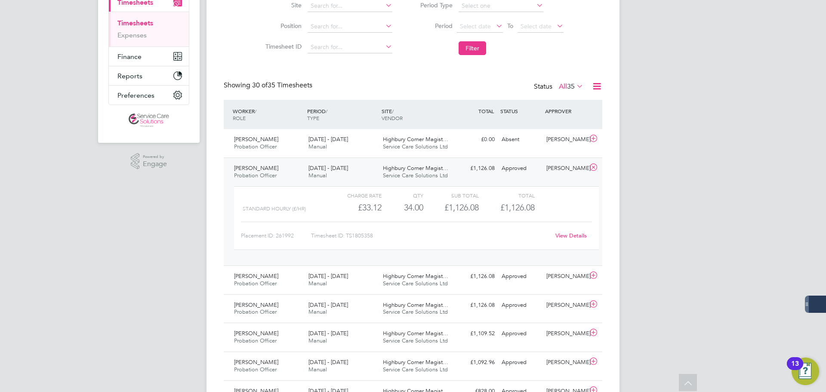
click at [368, 170] on div "11 - 17 Aug 2025 Manual" at bounding box center [342, 172] width 74 height 22
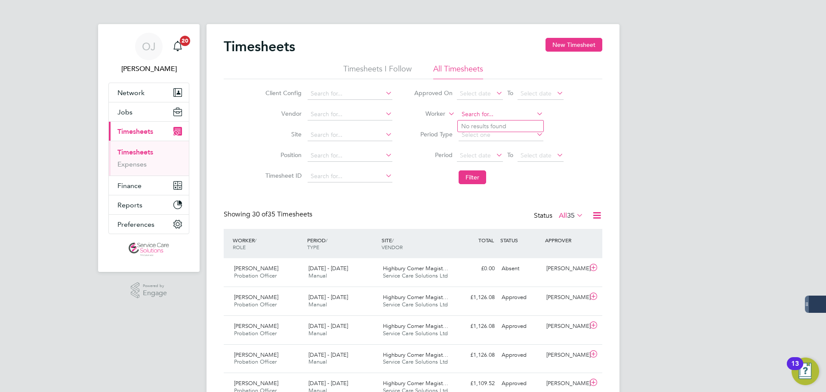
click at [501, 114] on input at bounding box center [500, 114] width 85 height 12
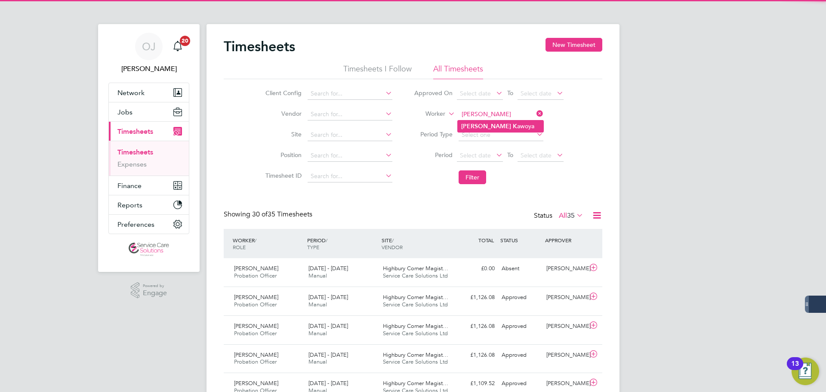
click at [514, 127] on li "Sophie K awoya" at bounding box center [501, 126] width 86 height 12
type input "Sophie Kawoya"
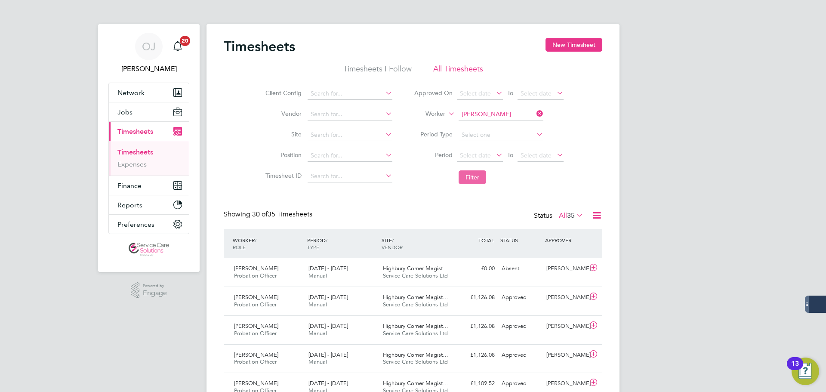
click at [471, 180] on button "Filter" at bounding box center [472, 177] width 28 height 14
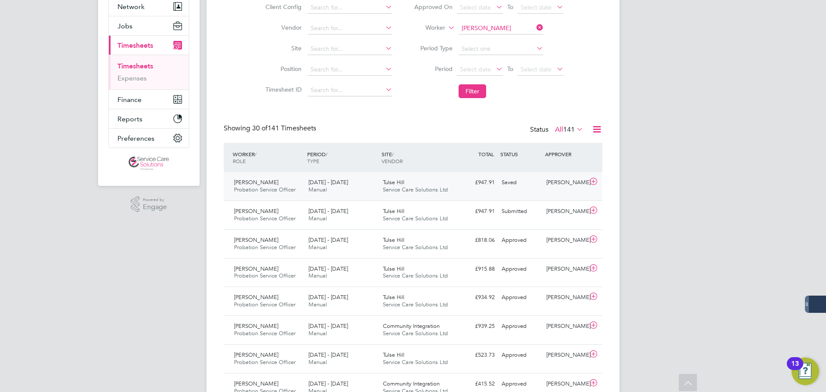
click at [362, 188] on div "[DATE] - [DATE] Manual" at bounding box center [342, 186] width 74 height 22
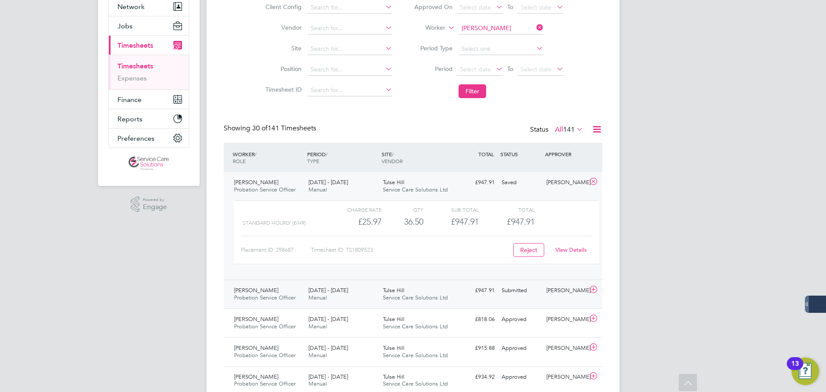
click at [469, 291] on div "£947.91 Submitted" at bounding box center [475, 290] width 45 height 14
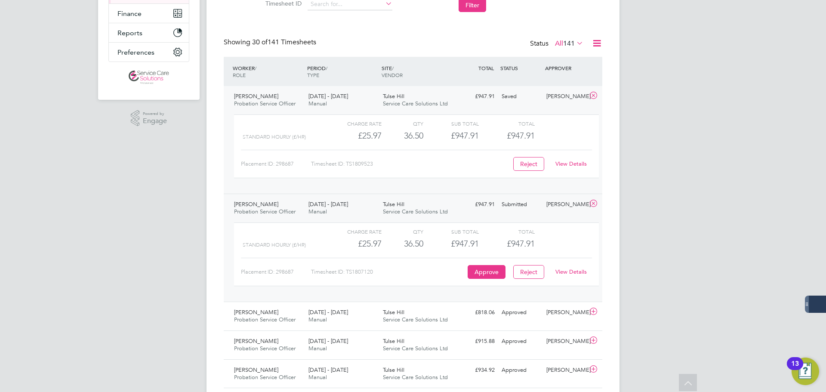
click at [568, 274] on link "View Details" at bounding box center [570, 271] width 31 height 7
click at [573, 161] on link "View Details" at bounding box center [570, 163] width 31 height 7
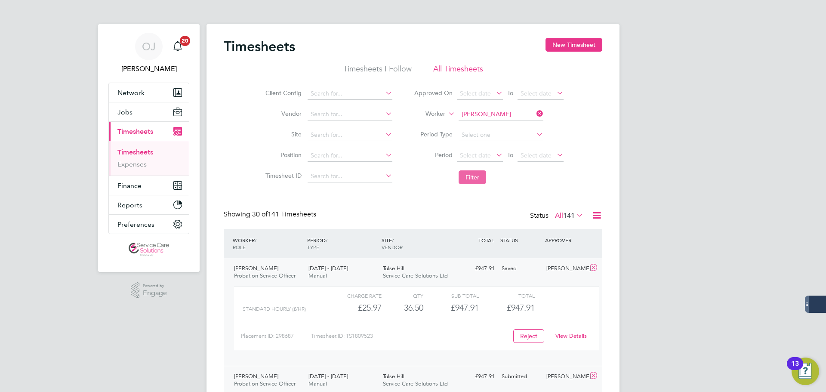
click at [477, 178] on button "Filter" at bounding box center [472, 177] width 28 height 14
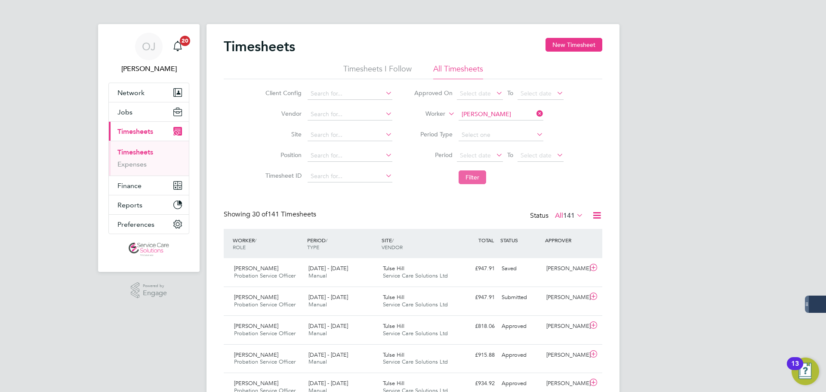
click at [472, 178] on button "Filter" at bounding box center [472, 177] width 28 height 14
click at [476, 176] on button "Filter" at bounding box center [472, 177] width 28 height 14
click at [445, 271] on div "Tulse Hill Service Care Solutions Ltd" at bounding box center [416, 273] width 74 height 22
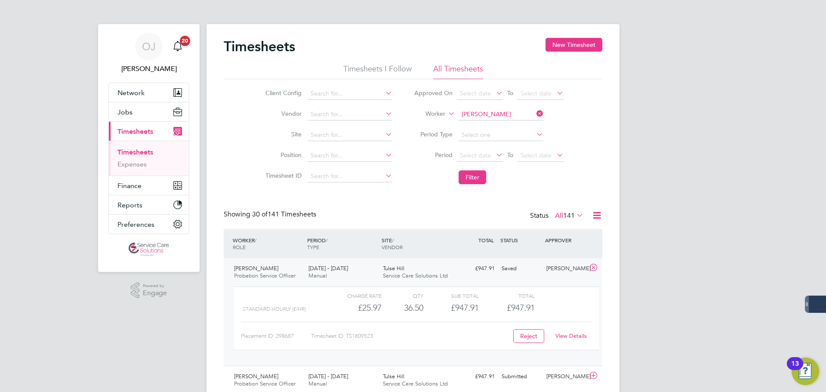
click at [575, 338] on link "View Details" at bounding box center [570, 335] width 31 height 7
click at [461, 172] on button "Filter" at bounding box center [472, 177] width 28 height 14
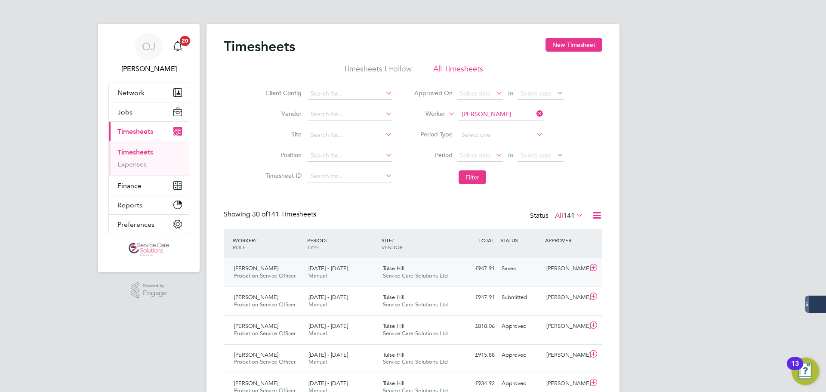
click at [379, 274] on div "Tulse Hill Service Care Solutions Ltd" at bounding box center [416, 273] width 74 height 22
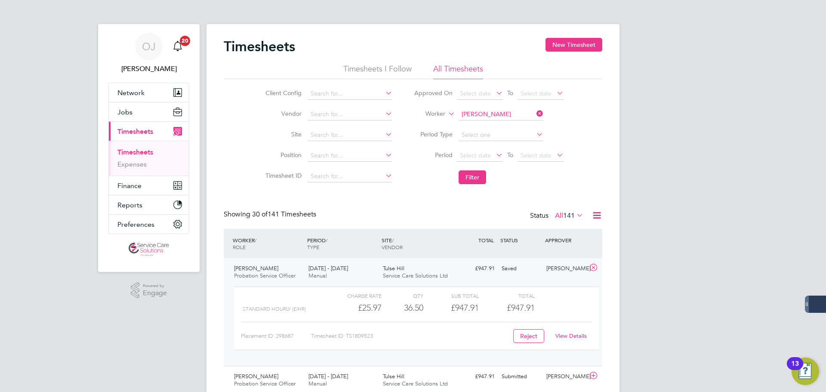
click at [571, 334] on link "View Details" at bounding box center [570, 335] width 31 height 7
click at [477, 179] on button "Filter" at bounding box center [472, 177] width 28 height 14
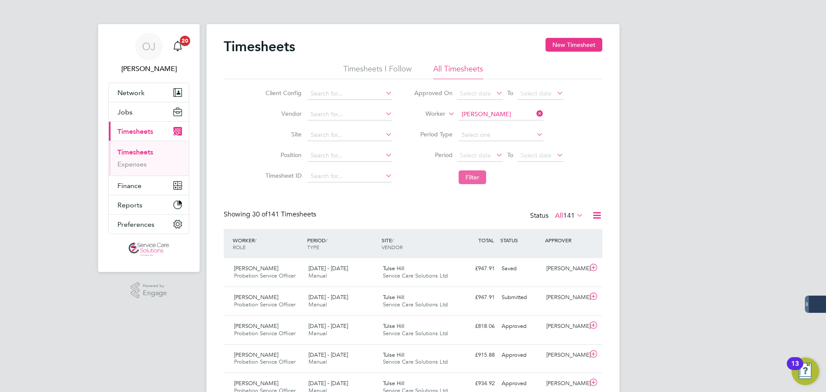
click at [460, 177] on button "Filter" at bounding box center [472, 177] width 28 height 14
click at [473, 174] on button "Filter" at bounding box center [472, 177] width 28 height 14
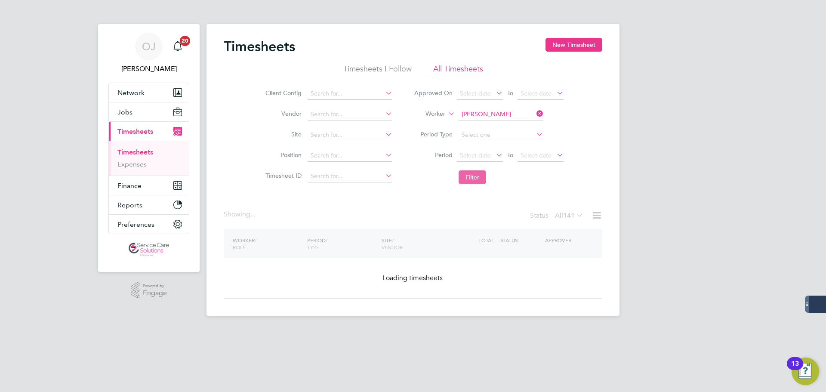
click at [473, 174] on button "Filter" at bounding box center [472, 177] width 28 height 14
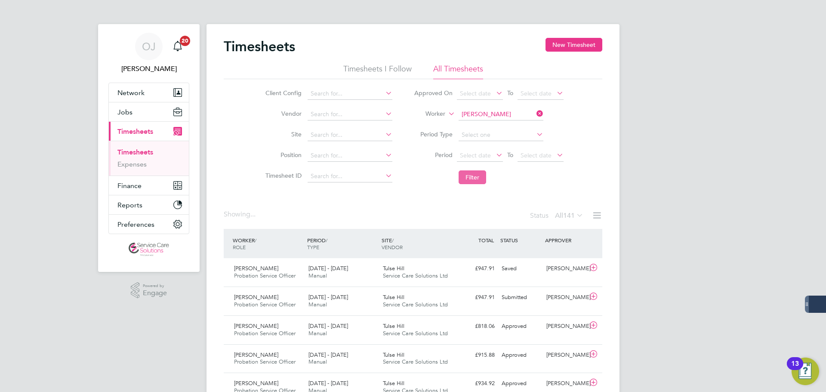
click at [473, 174] on button "Filter" at bounding box center [472, 177] width 28 height 14
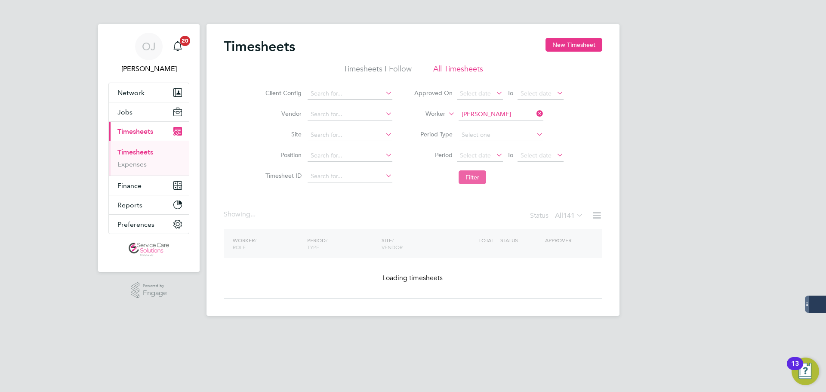
click at [473, 174] on button "Filter" at bounding box center [472, 177] width 28 height 14
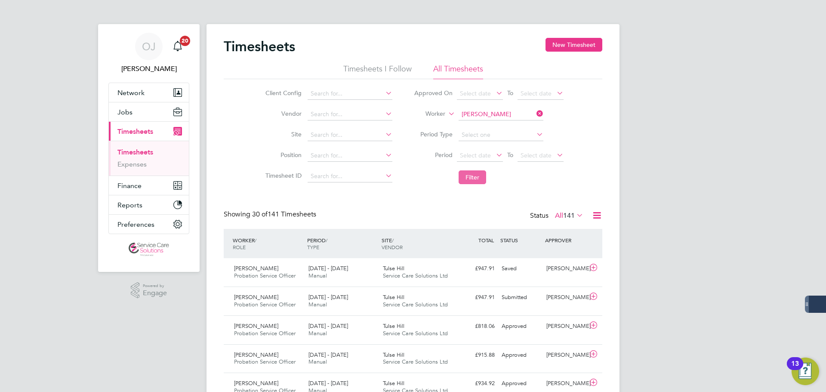
click at [473, 174] on button "Filter" at bounding box center [472, 177] width 28 height 14
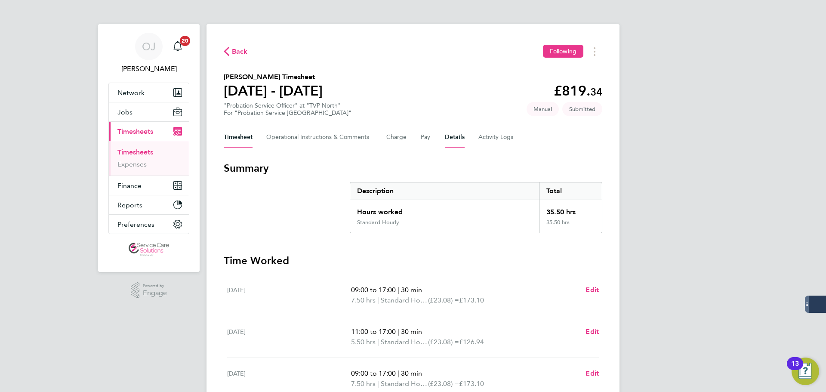
drag, startPoint x: 452, startPoint y: 136, endPoint x: 437, endPoint y: 136, distance: 15.1
click at [455, 135] on button "Details" at bounding box center [455, 137] width 20 height 21
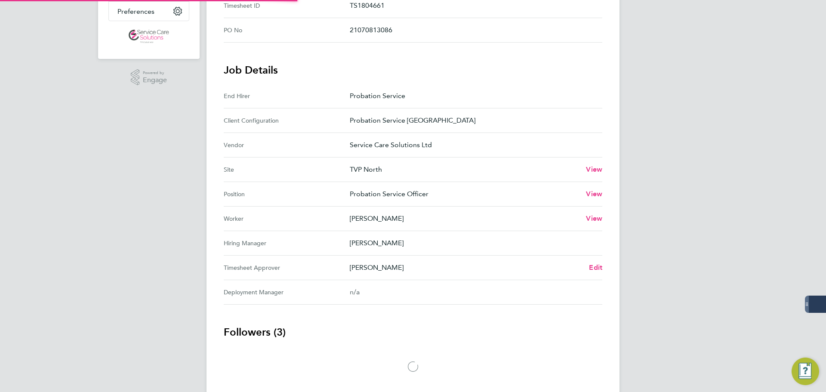
scroll to position [215, 0]
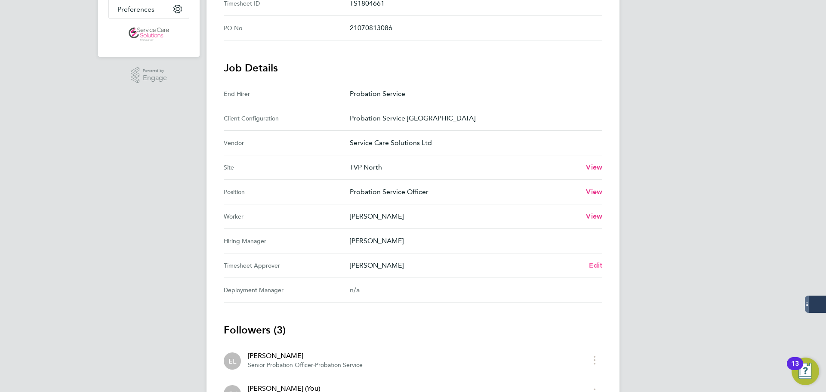
click at [598, 268] on span "Edit" at bounding box center [595, 265] width 13 height 8
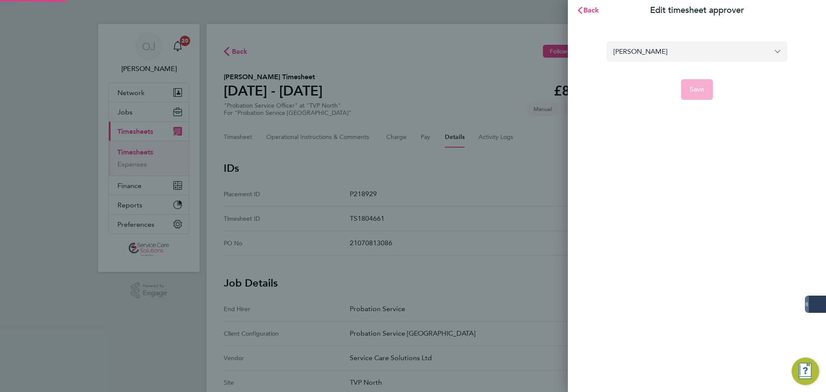
click at [679, 52] on input "[PERSON_NAME]" at bounding box center [696, 51] width 181 height 20
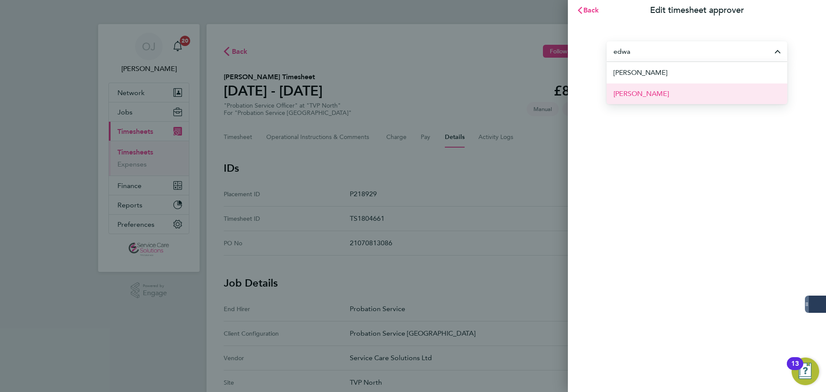
click at [671, 94] on li "Edward Scullard" at bounding box center [696, 93] width 181 height 21
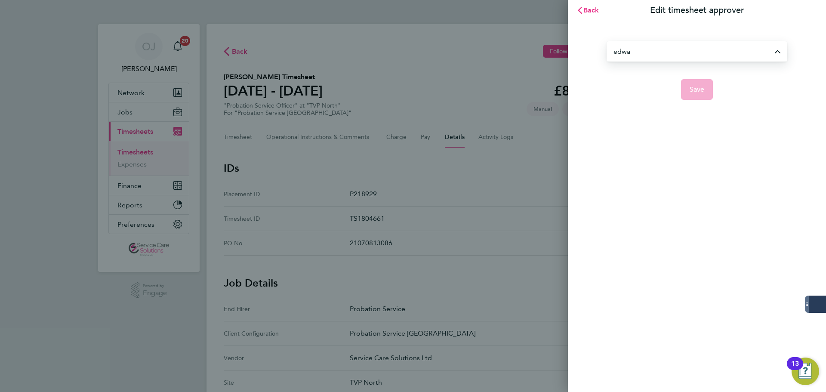
type input "Edward Scullard"
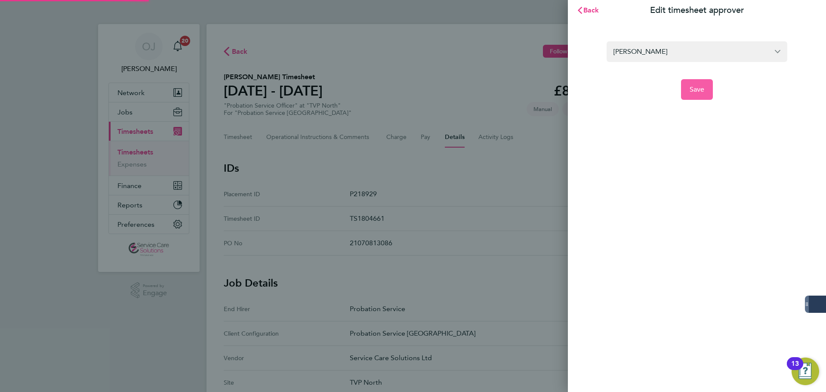
click at [683, 88] on button "Save" at bounding box center [697, 89] width 32 height 21
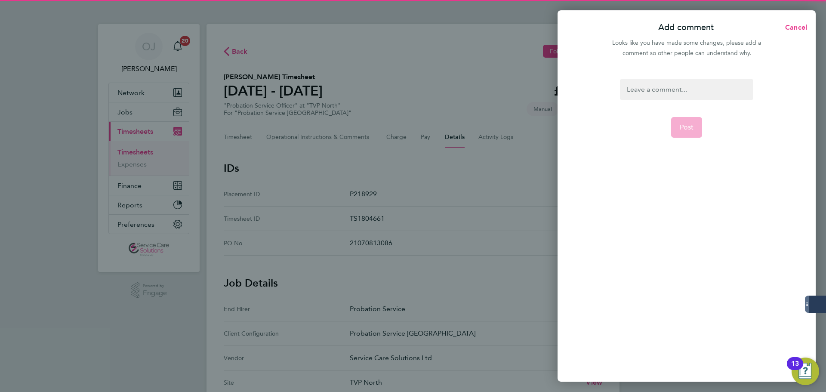
click at [646, 81] on div at bounding box center [686, 89] width 133 height 21
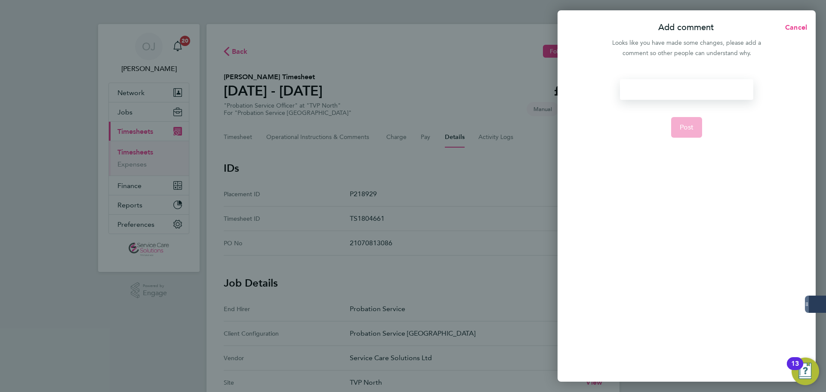
click at [644, 89] on div at bounding box center [686, 89] width 133 height 21
click at [688, 124] on span "Post" at bounding box center [687, 127] width 14 height 9
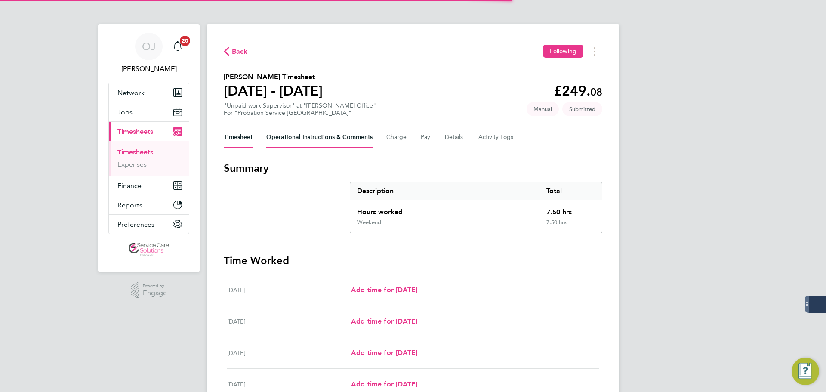
click at [284, 137] on Comments-tab "Operational Instructions & Comments" at bounding box center [319, 137] width 106 height 21
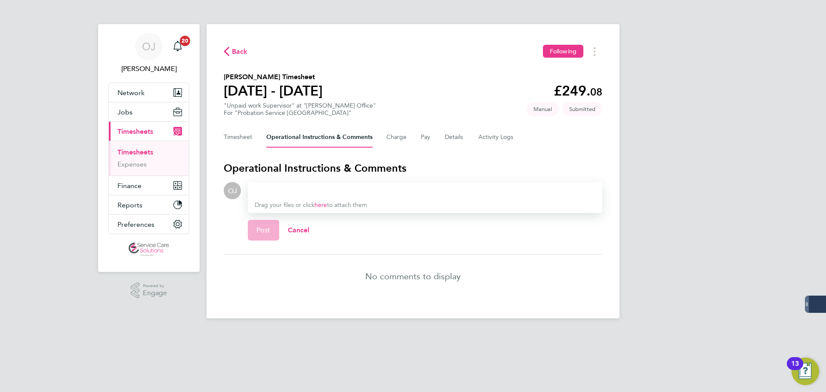
click at [317, 189] on div at bounding box center [425, 190] width 341 height 10
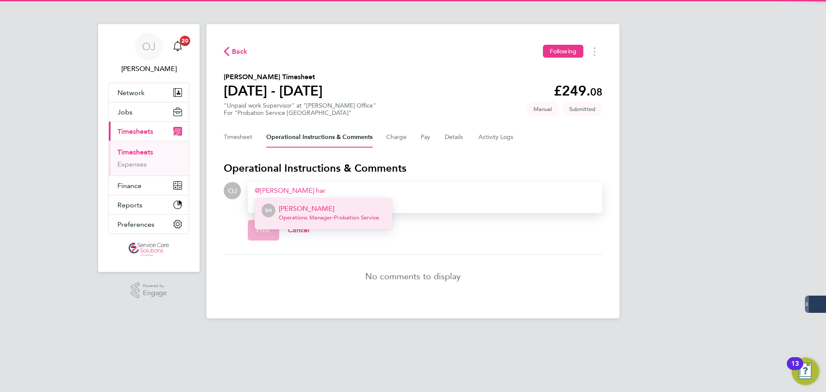
click at [319, 208] on p "[PERSON_NAME]" at bounding box center [329, 208] width 100 height 10
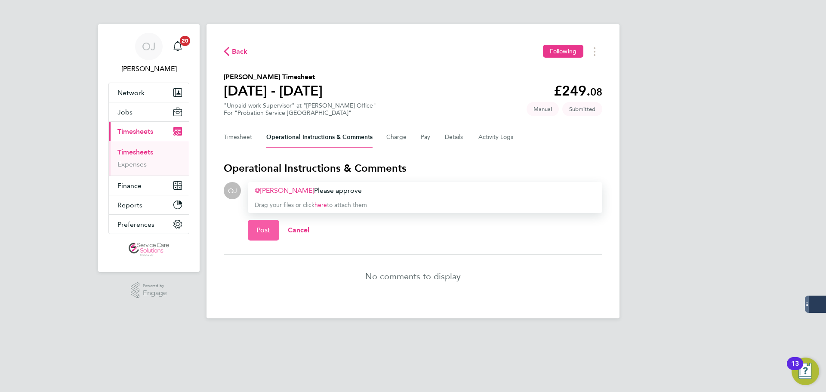
click at [264, 237] on button "Post" at bounding box center [263, 230] width 31 height 21
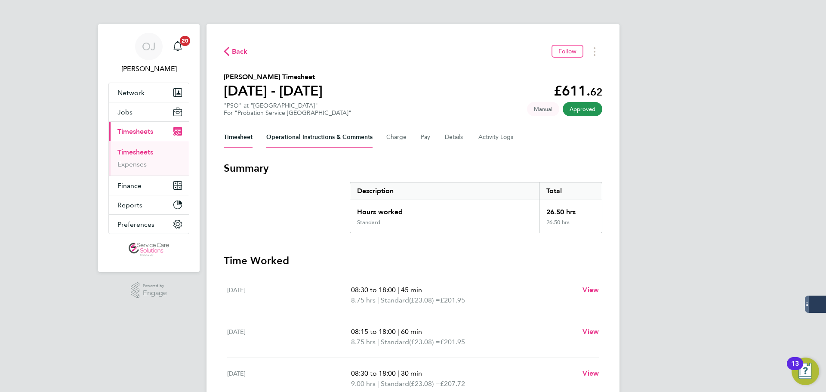
click at [313, 137] on Comments-tab "Operational Instructions & Comments" at bounding box center [319, 137] width 106 height 21
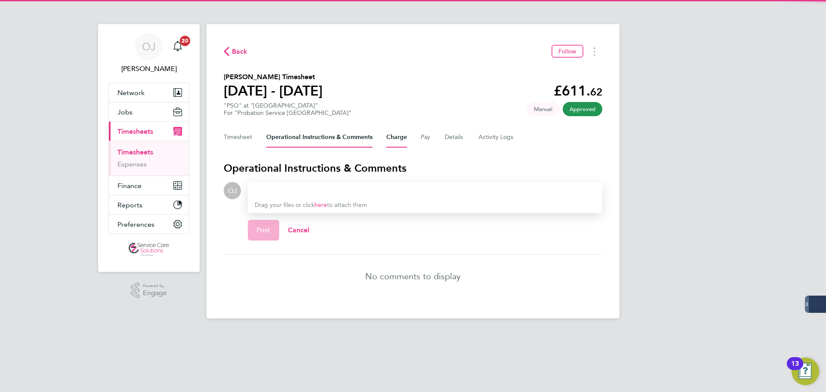
click at [403, 135] on button "Charge" at bounding box center [396, 137] width 21 height 21
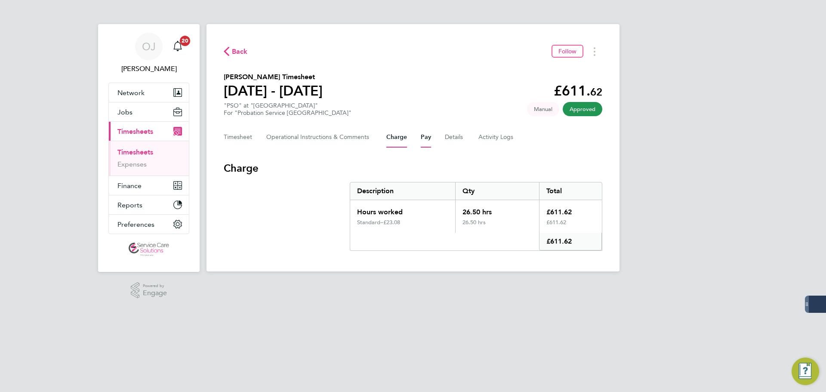
click at [426, 138] on button "Pay" at bounding box center [426, 137] width 10 height 21
click at [455, 138] on button "Details" at bounding box center [455, 137] width 20 height 21
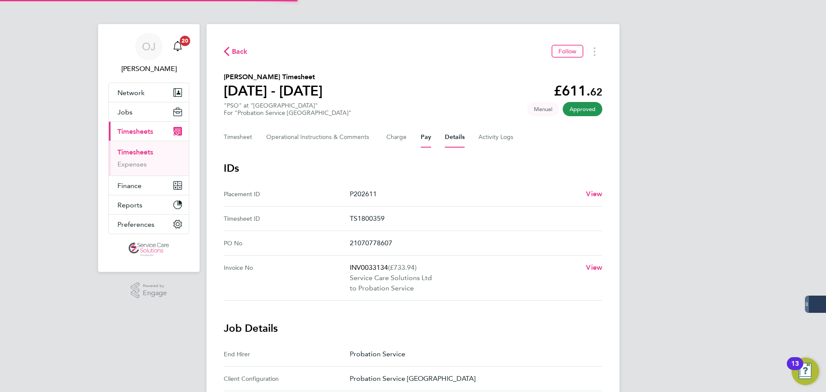
click at [423, 139] on button "Pay" at bounding box center [426, 137] width 10 height 21
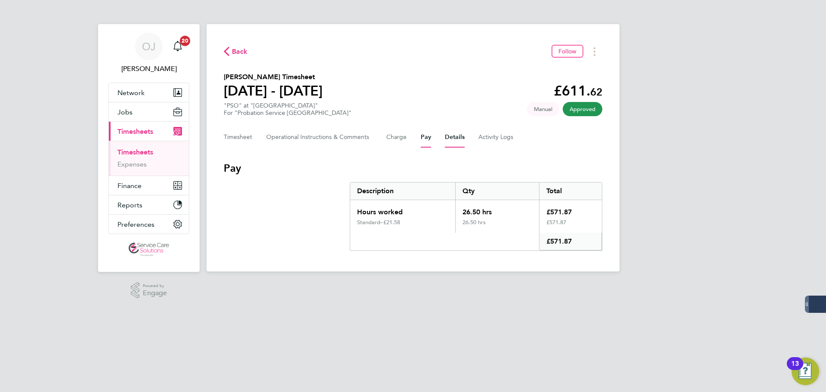
click at [459, 141] on button "Details" at bounding box center [455, 137] width 20 height 21
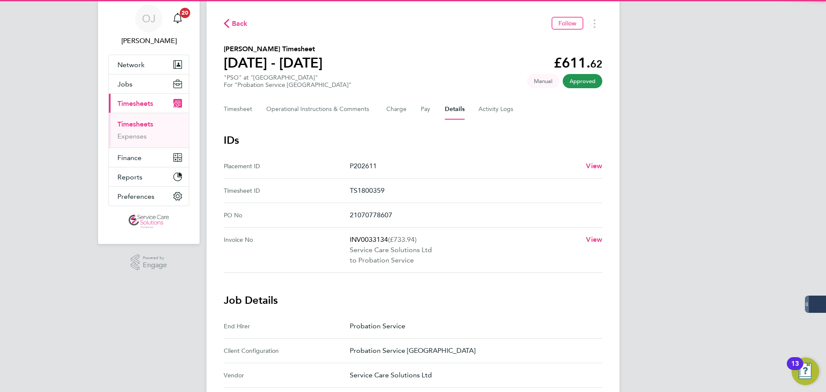
scroll to position [43, 0]
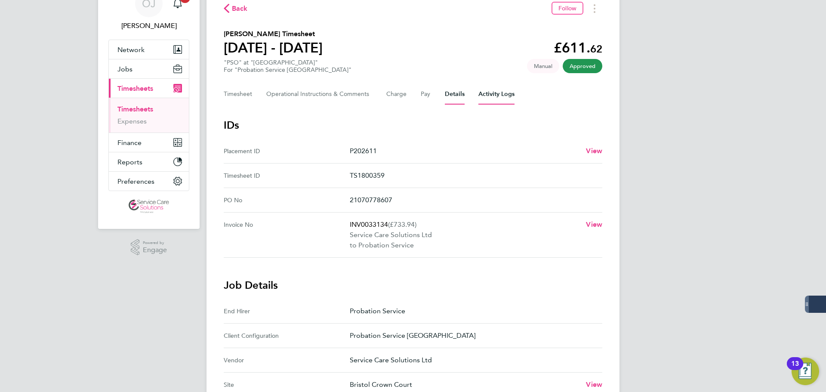
click at [495, 98] on Logs-tab "Activity Logs" at bounding box center [496, 94] width 36 height 21
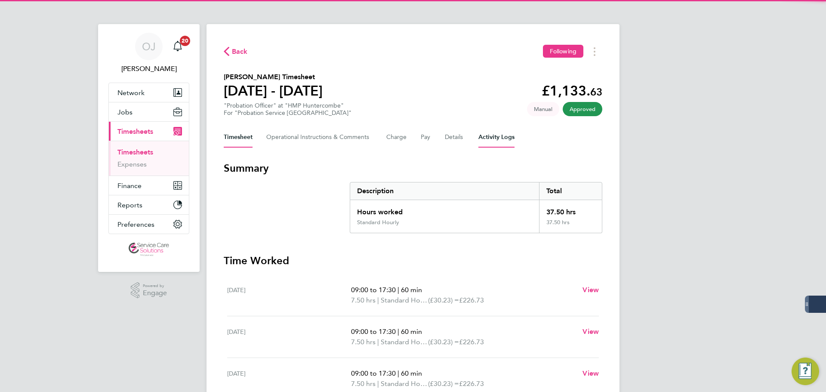
click at [478, 135] on Logs-tab "Activity Logs" at bounding box center [496, 137] width 36 height 21
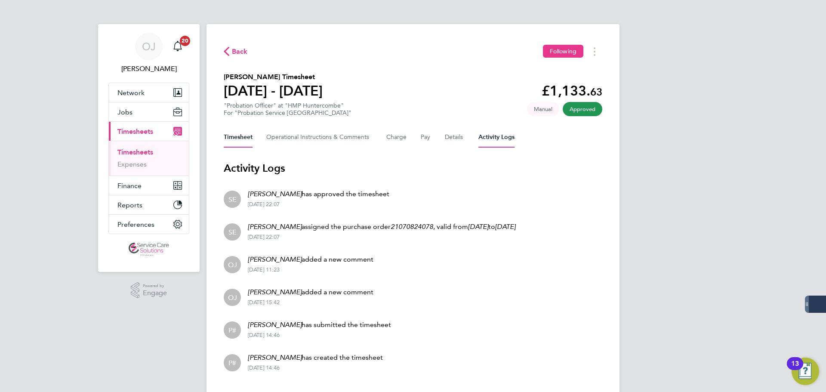
click at [240, 135] on button "Timesheet" at bounding box center [238, 137] width 29 height 21
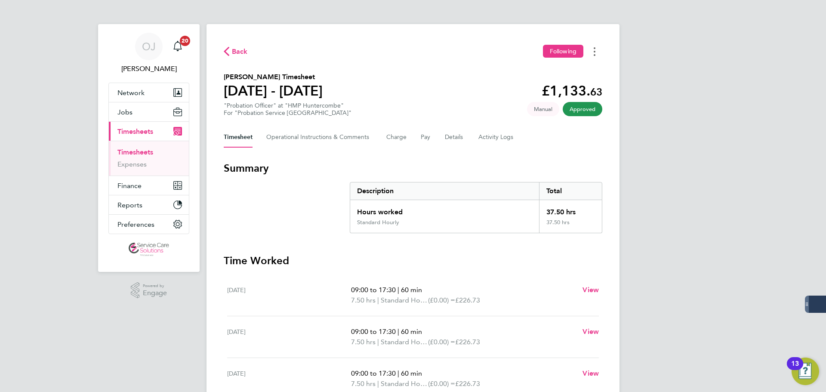
click at [597, 52] on button "Timesheets Menu" at bounding box center [594, 51] width 15 height 13
click at [545, 70] on link "Download timesheet" at bounding box center [550, 70] width 103 height 17
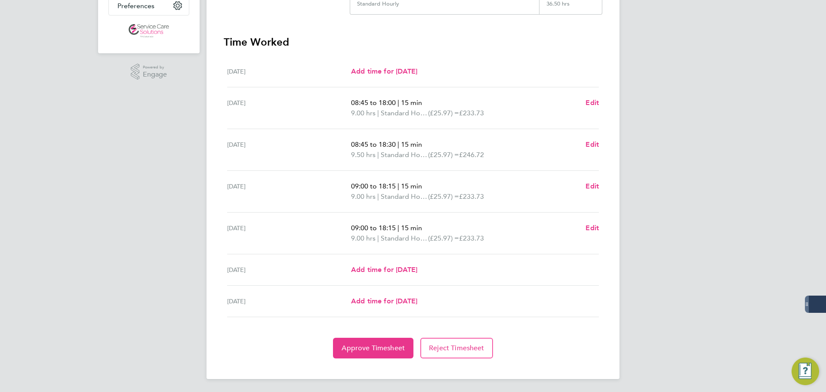
scroll to position [219, 0]
click at [450, 353] on button "Reject Timesheet" at bounding box center [456, 347] width 73 height 21
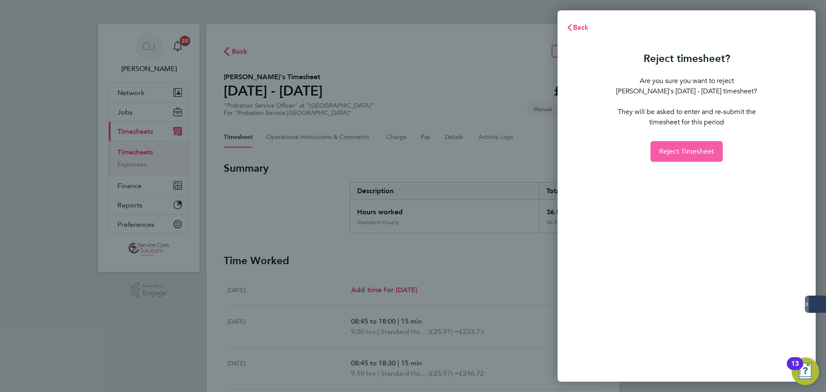
click at [688, 151] on span "Reject Timesheet" at bounding box center [686, 151] width 55 height 9
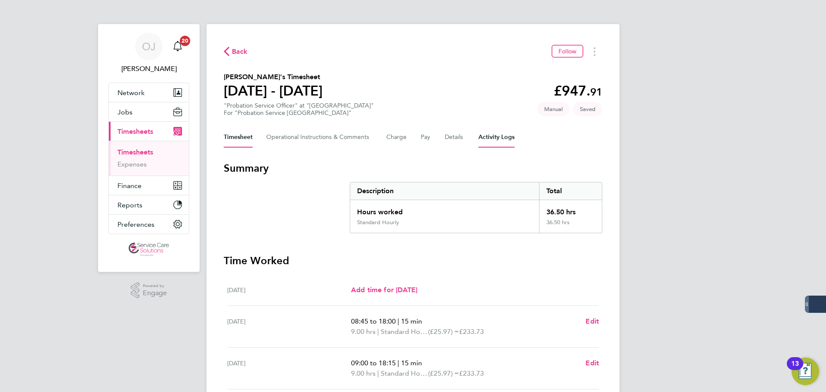
click at [498, 135] on Logs-tab "Activity Logs" at bounding box center [496, 137] width 36 height 21
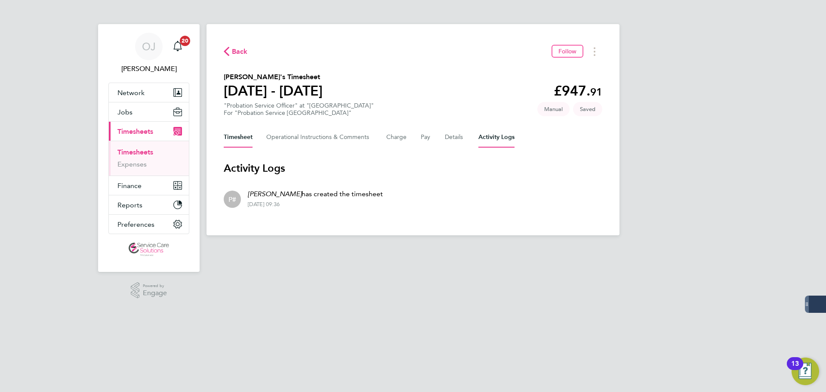
click at [245, 138] on button "Timesheet" at bounding box center [238, 137] width 29 height 21
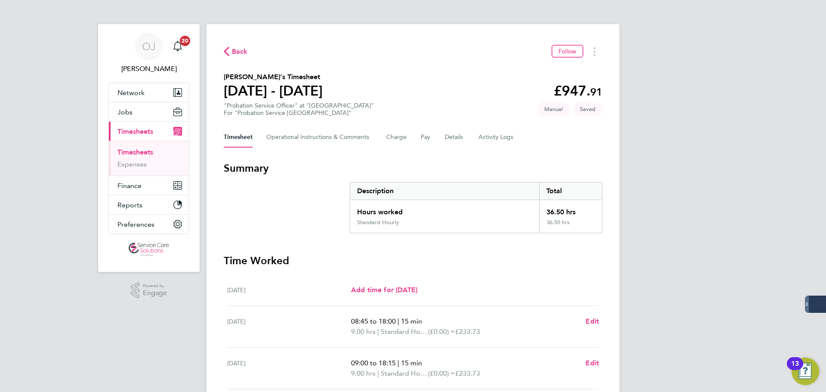
click at [235, 42] on div "Back Follow [PERSON_NAME]'s Timesheet [DATE] - [DATE] £947. 91 "Probation Servi…" at bounding box center [412, 310] width 413 height 573
click at [456, 138] on button "Details" at bounding box center [455, 137] width 20 height 21
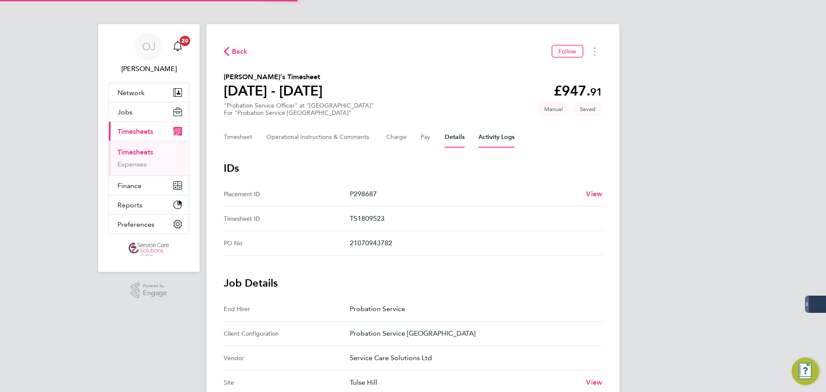
click at [513, 140] on Logs-tab "Activity Logs" at bounding box center [496, 137] width 36 height 21
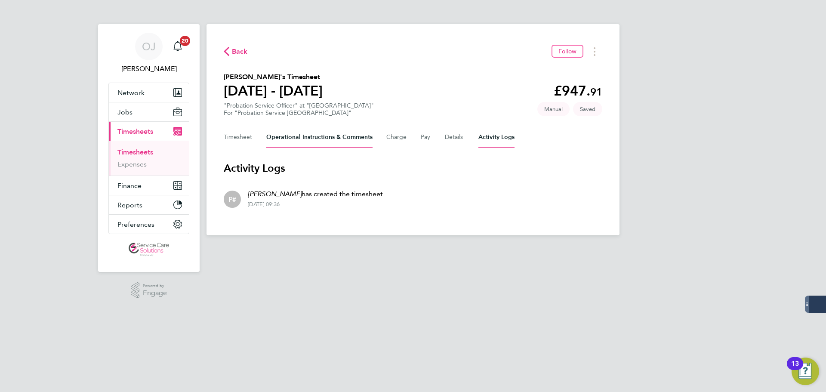
click at [317, 140] on Comments-tab "Operational Instructions & Comments" at bounding box center [319, 137] width 106 height 21
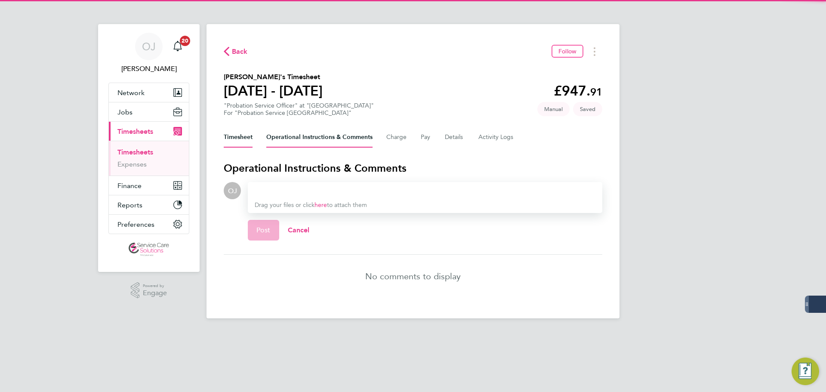
click at [240, 138] on button "Timesheet" at bounding box center [238, 137] width 29 height 21
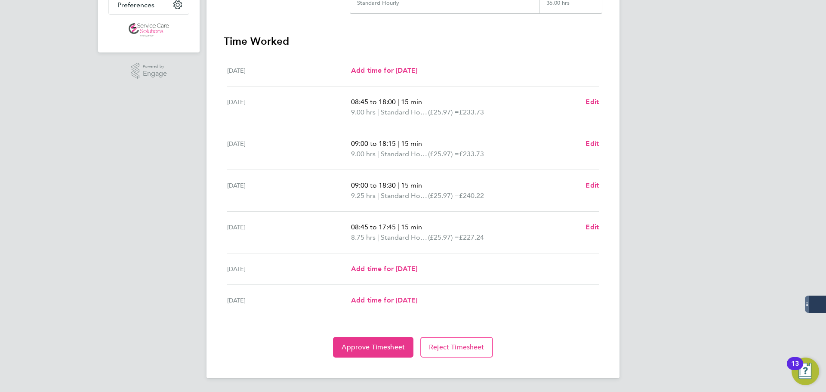
scroll to position [4, 0]
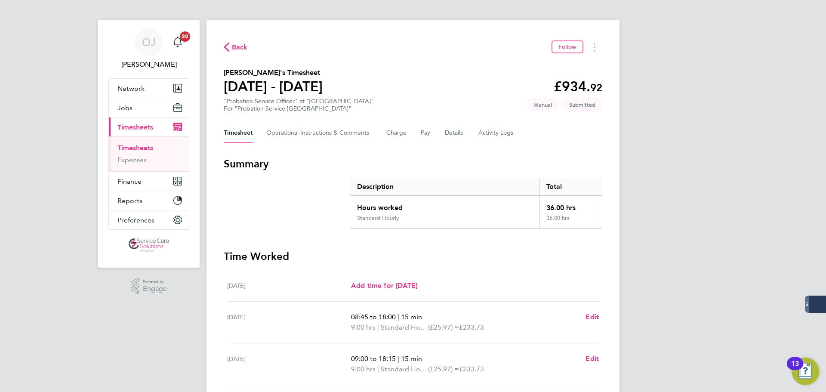
click at [135, 138] on ul "Timesheets Expenses" at bounding box center [149, 153] width 80 height 35
click at [135, 144] on link "Timesheets" at bounding box center [135, 148] width 36 height 8
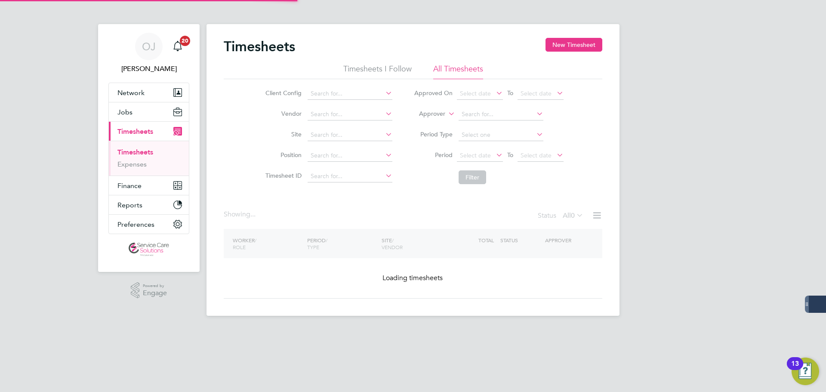
click at [440, 115] on label "Approver" at bounding box center [425, 114] width 39 height 9
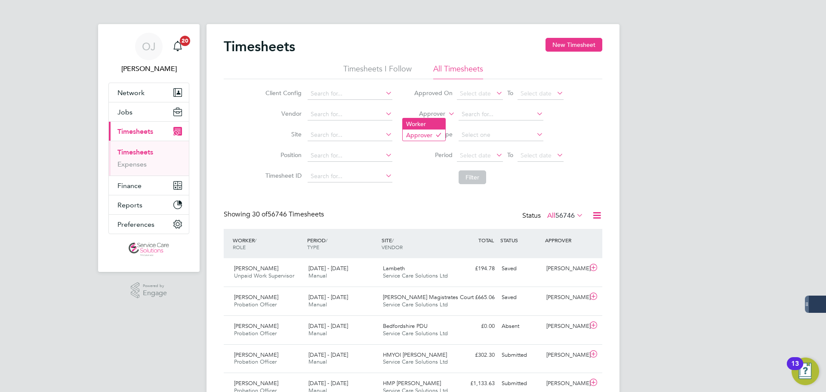
click at [436, 122] on li "Worker" at bounding box center [424, 123] width 43 height 11
click at [486, 110] on input at bounding box center [500, 114] width 85 height 12
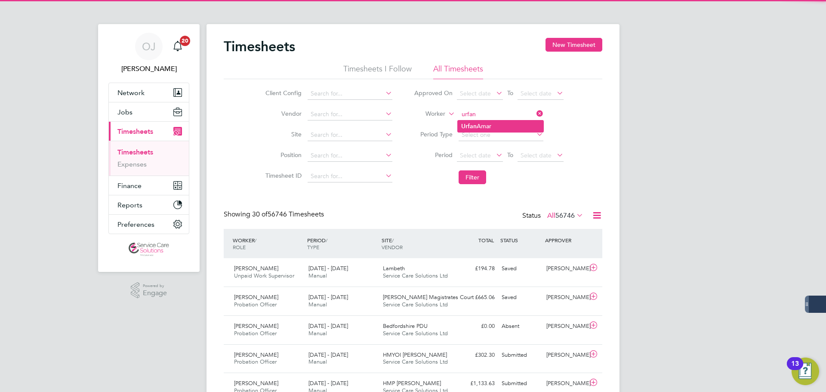
click at [493, 128] on li "[PERSON_NAME]" at bounding box center [501, 126] width 86 height 12
type input "[PERSON_NAME]"
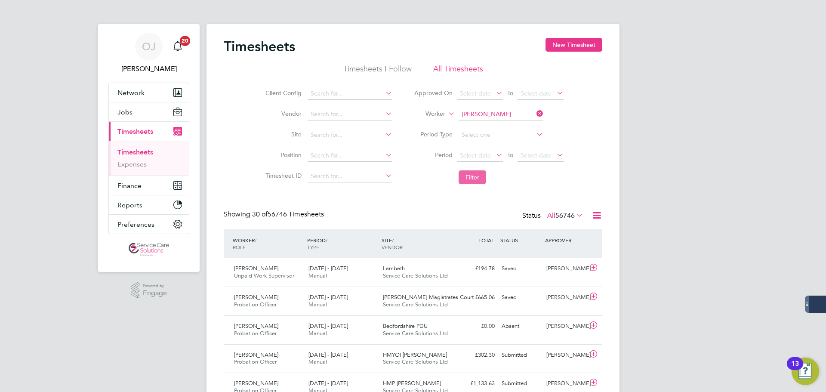
click at [473, 182] on button "Filter" at bounding box center [472, 177] width 28 height 14
click at [355, 300] on div "[DATE] - [DATE] Manual" at bounding box center [342, 301] width 74 height 22
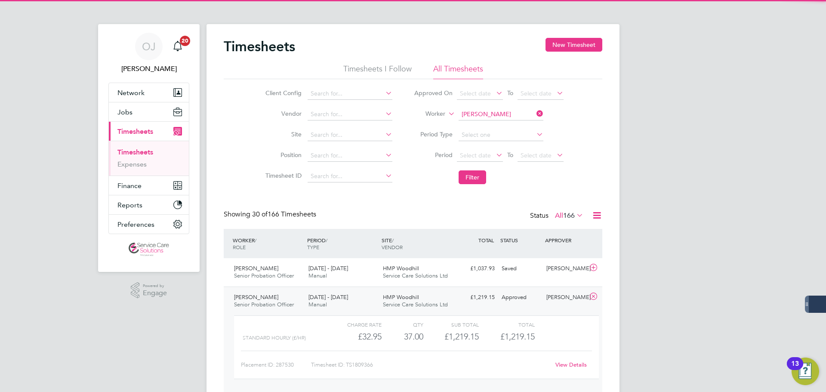
click at [354, 300] on div "[DATE] - [DATE] Manual" at bounding box center [342, 301] width 74 height 22
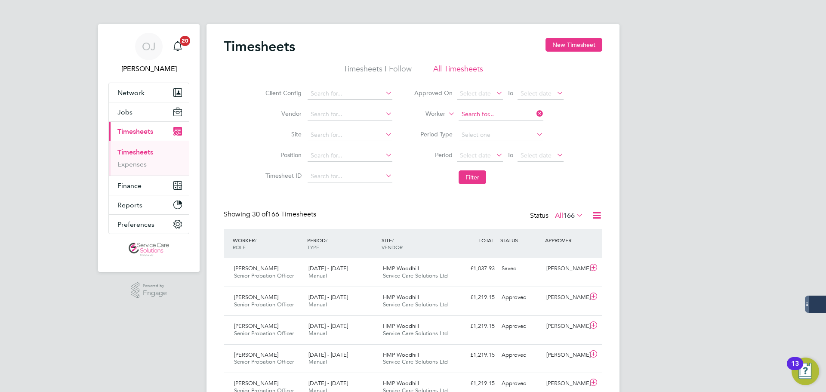
click at [501, 112] on input at bounding box center [500, 114] width 85 height 12
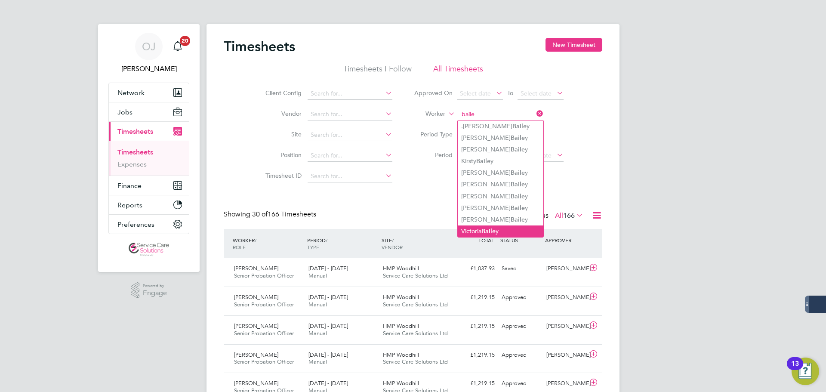
click at [501, 226] on li "[PERSON_NAME] y" at bounding box center [501, 231] width 86 height 12
type input "[PERSON_NAME]"
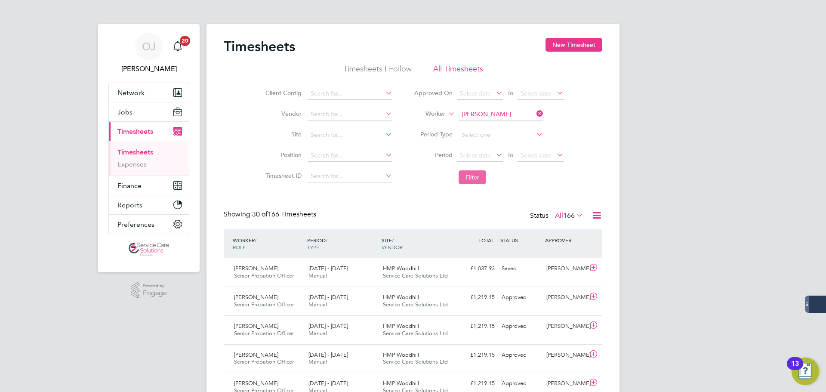
click at [478, 177] on button "Filter" at bounding box center [472, 177] width 28 height 14
click at [390, 269] on span "TVP North" at bounding box center [395, 268] width 25 height 7
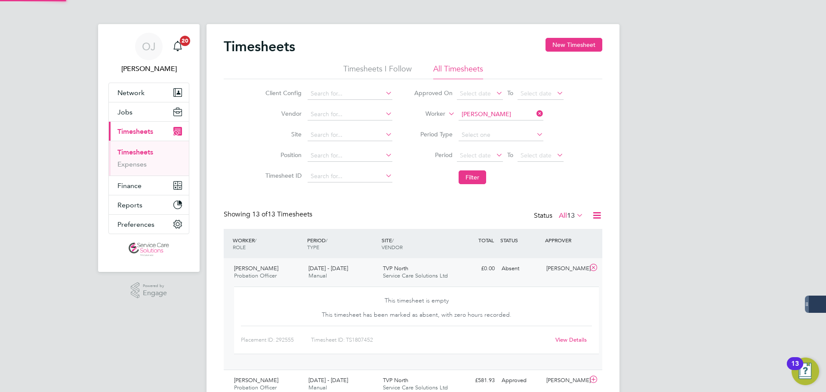
click at [388, 272] on div "TVP North Service Care Solutions Ltd" at bounding box center [416, 273] width 74 height 22
